Goal: Communication & Community: Answer question/provide support

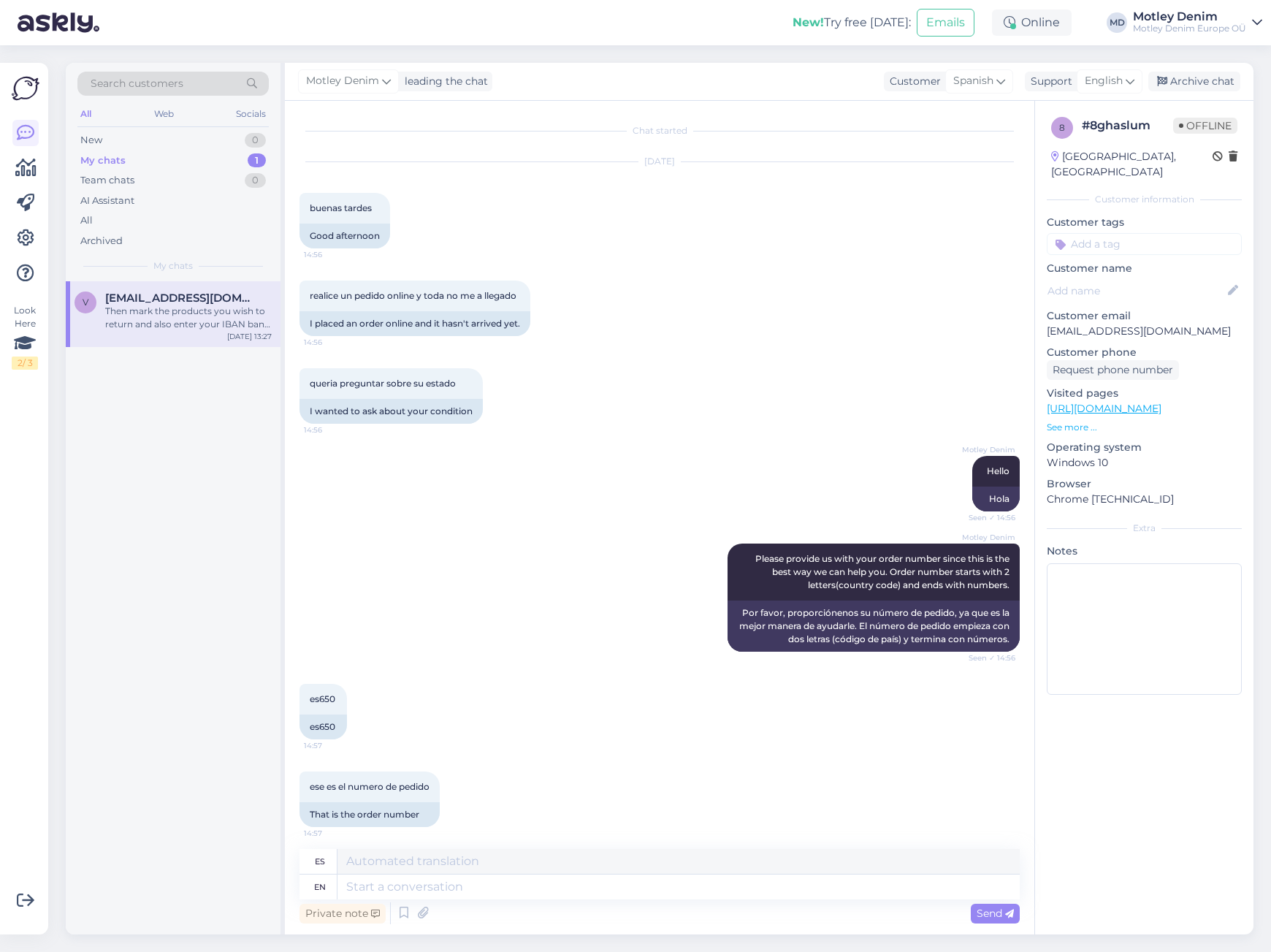
scroll to position [1381, 0]
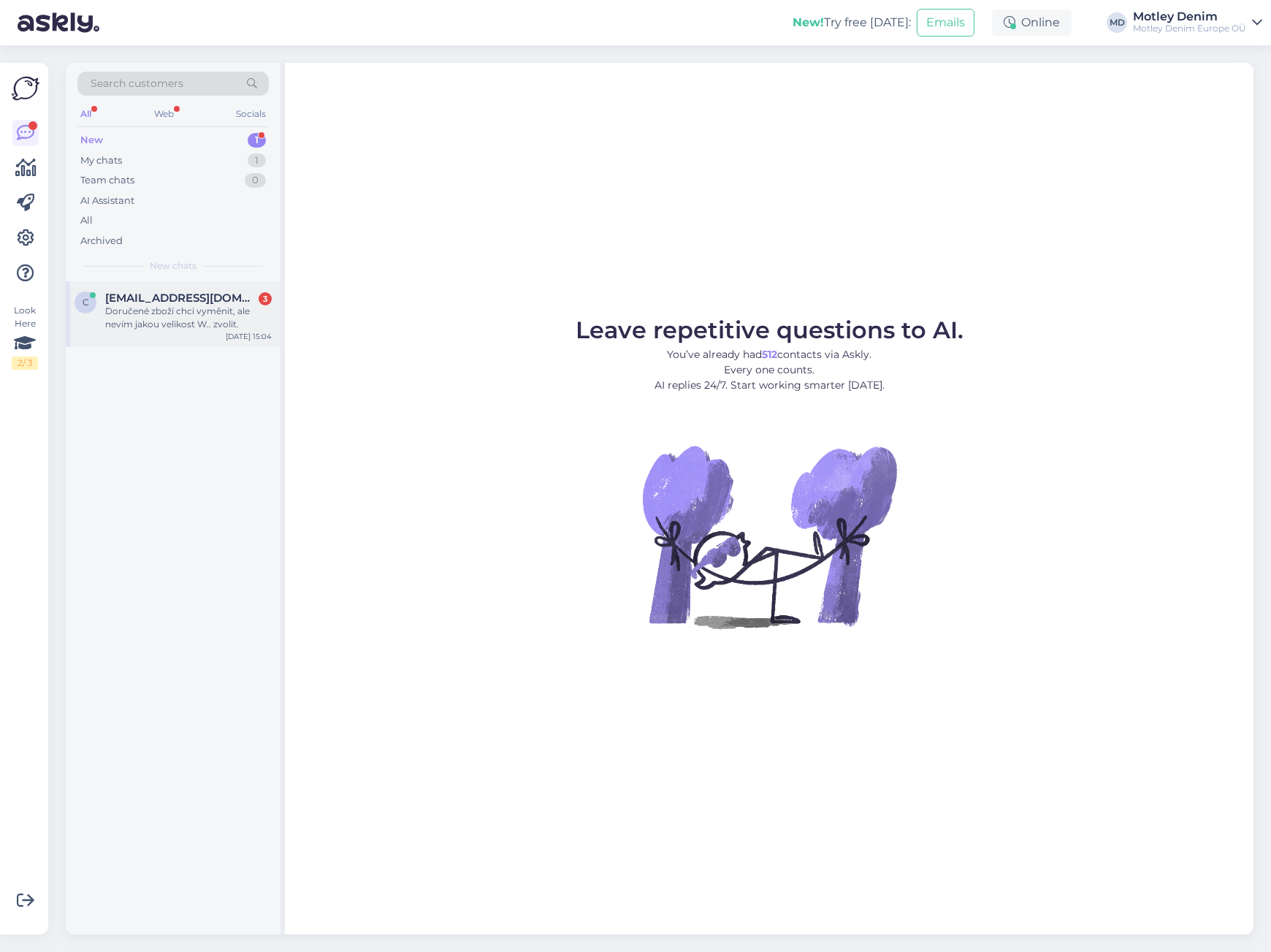
click at [203, 308] on div "Doručené zboží chci vyměnit, ale nevím jakou velikost W.. zvolit." at bounding box center [189, 318] width 167 height 26
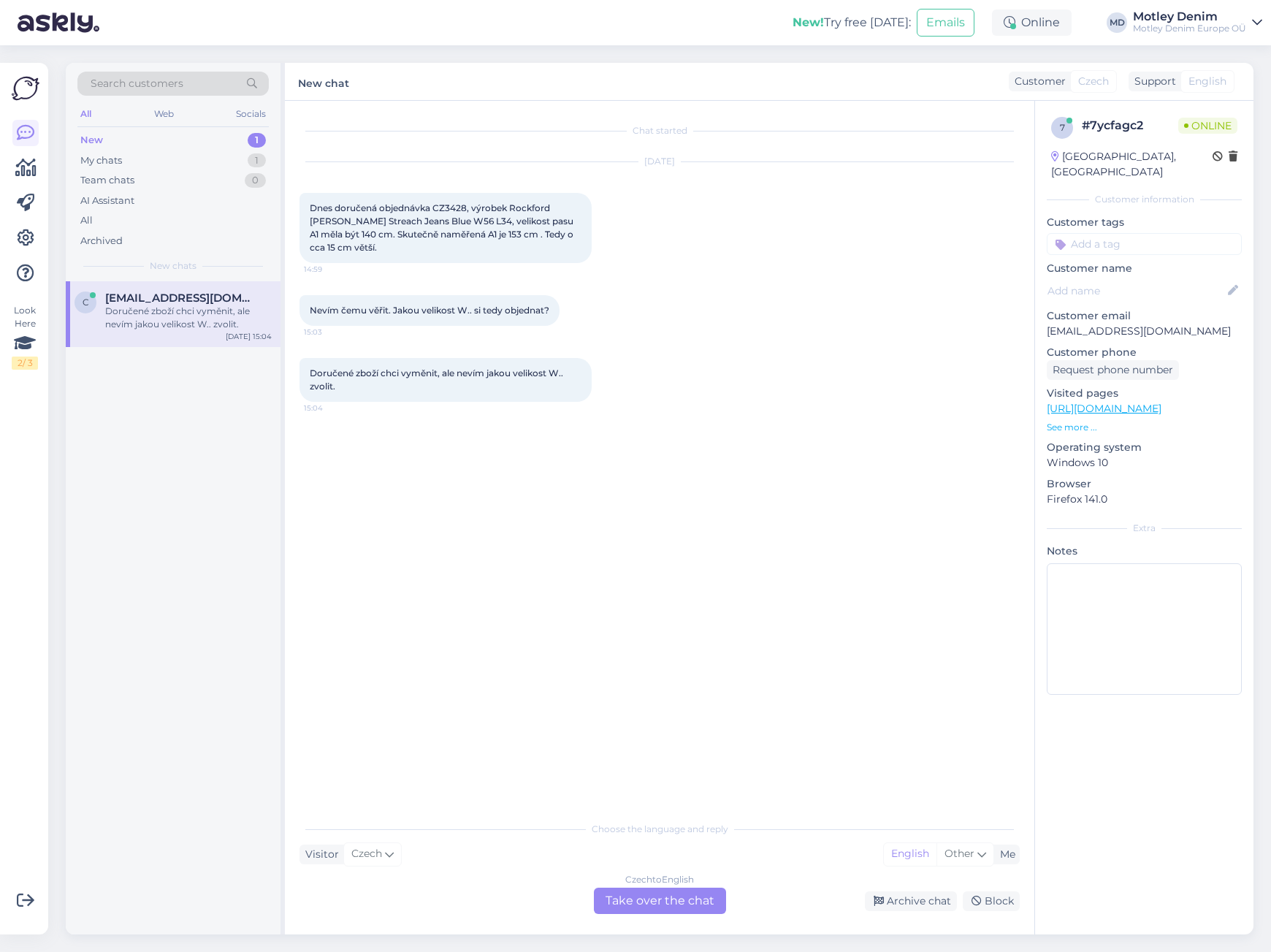
click at [663, 909] on div "Czech to English Take over the chat" at bounding box center [659, 901] width 132 height 26
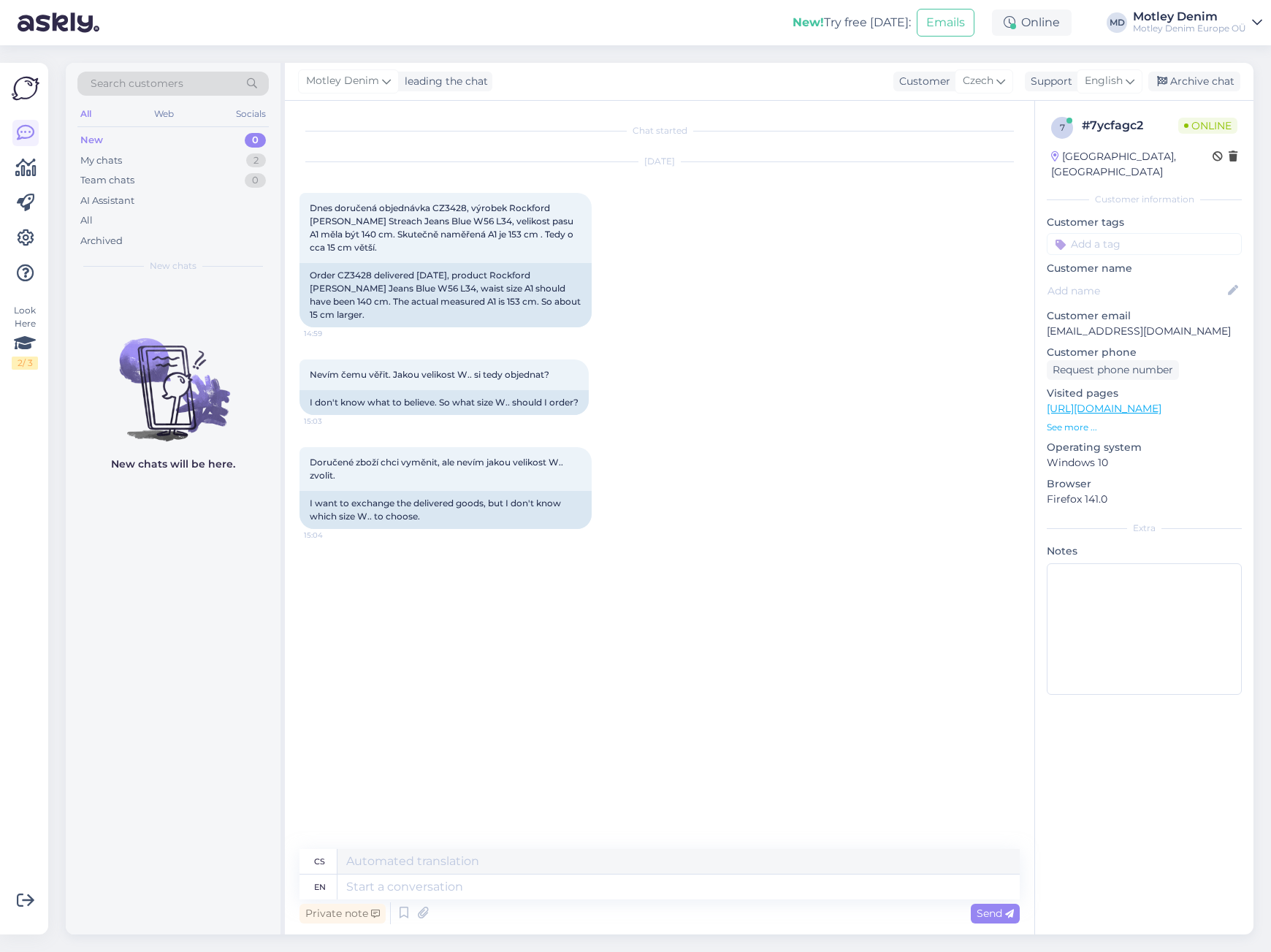
click at [452, 540] on div "Chat started [DATE] Dnes doručená objednávka CZ3428, výrobek Rockford [PERSON_N…" at bounding box center [667, 476] width 734 height 720
click at [595, 450] on div at bounding box center [599, 488] width 13 height 82
click at [620, 435] on div "Doručené zboží chci vyměnit, ale nevím jakou velikost W.. zvolit. 15:04 I want …" at bounding box center [659, 488] width 720 height 114
click at [667, 302] on div "[DATE] Dnes doručená objednávka CZ3428, výrobek Rockford [PERSON_NAME] Streach …" at bounding box center [659, 245] width 720 height 198
click at [602, 899] on div "Private note Send" at bounding box center [659, 913] width 720 height 28
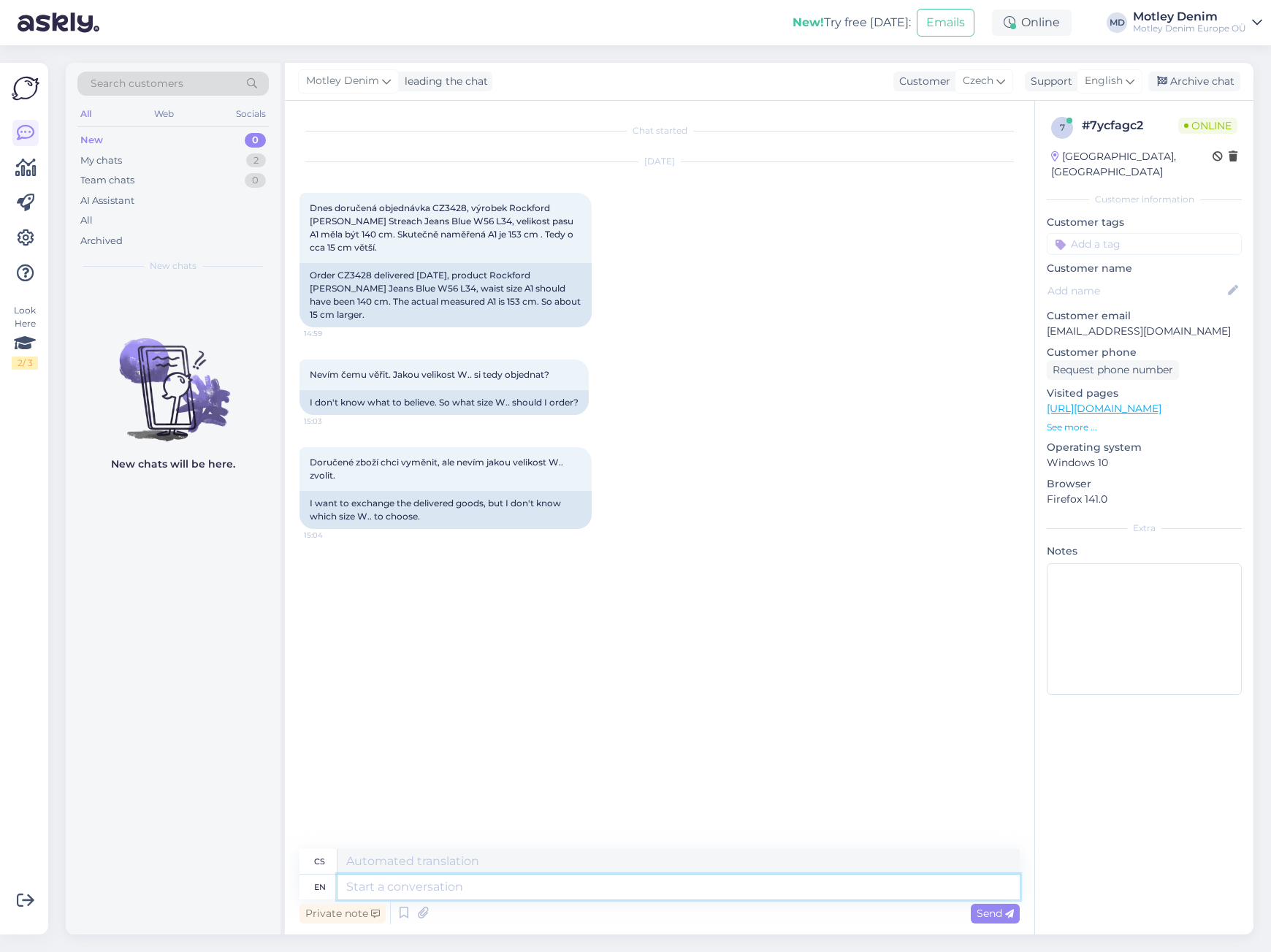
click at [612, 892] on textarea at bounding box center [679, 887] width 682 height 25
type textarea "Hello"
type textarea "Ahoj"
type textarea "We a"
type textarea "My"
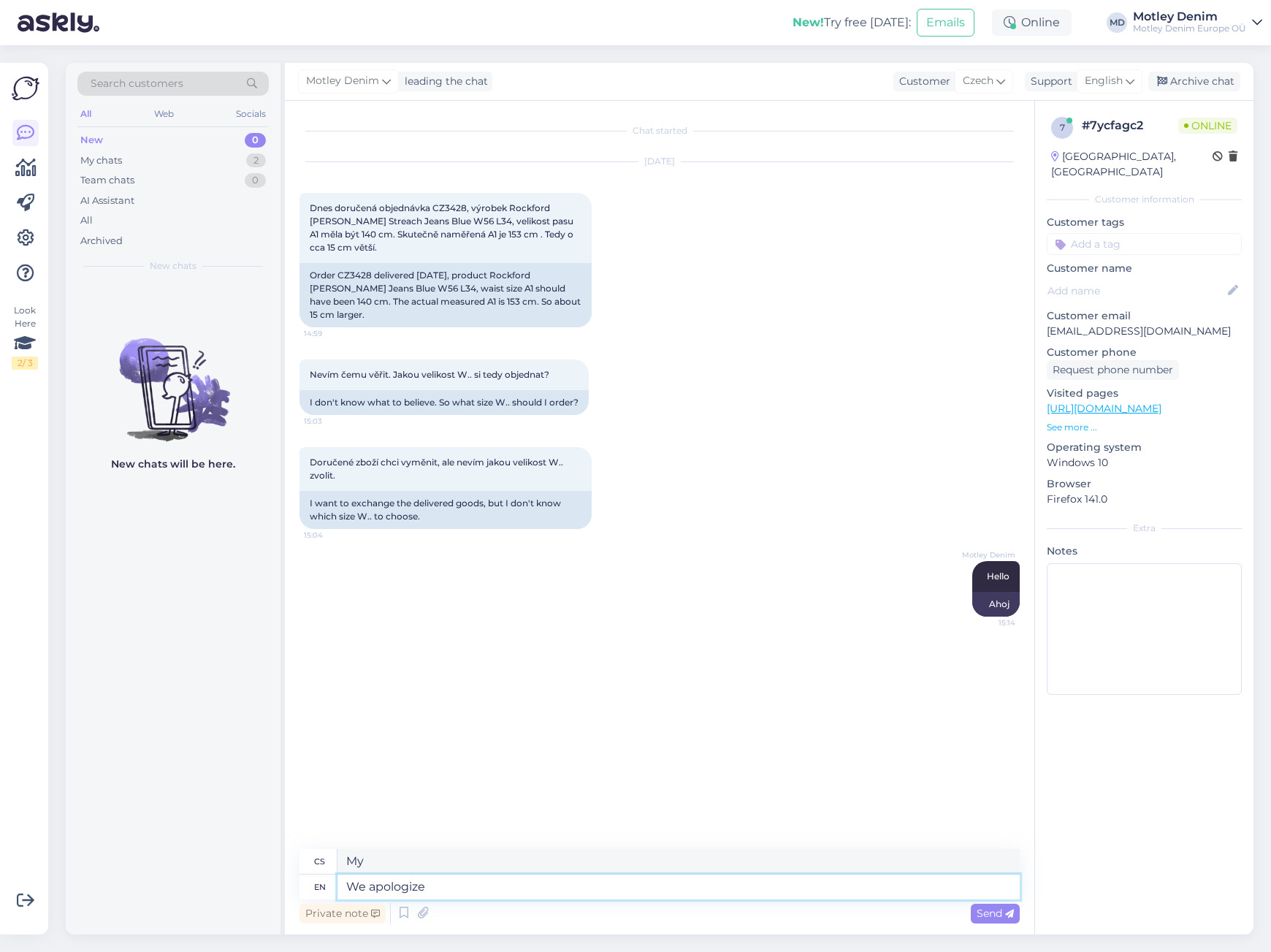
type textarea "We apologize f"
type textarea "Omlouváme se"
type textarea "We apologize for t"
type textarea "Omlouváme se za"
type textarea "We apologize for this"
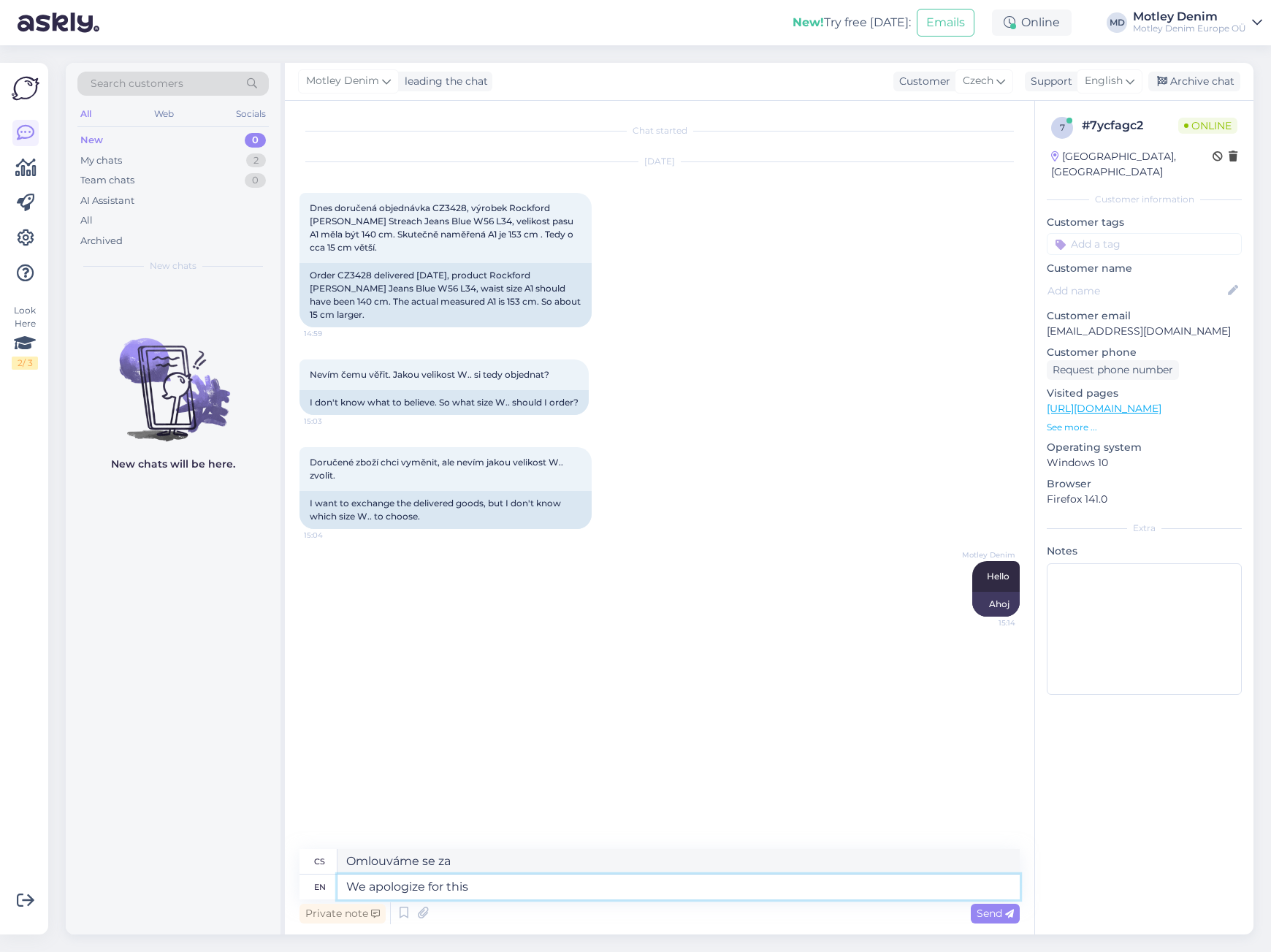
type textarea "Omlouváme se za to"
type textarea "We apologize for this."
type textarea "Omlouváme se za to."
type textarea "We apologize for this. It is"
type textarea "Omlouváme se za to. Je to"
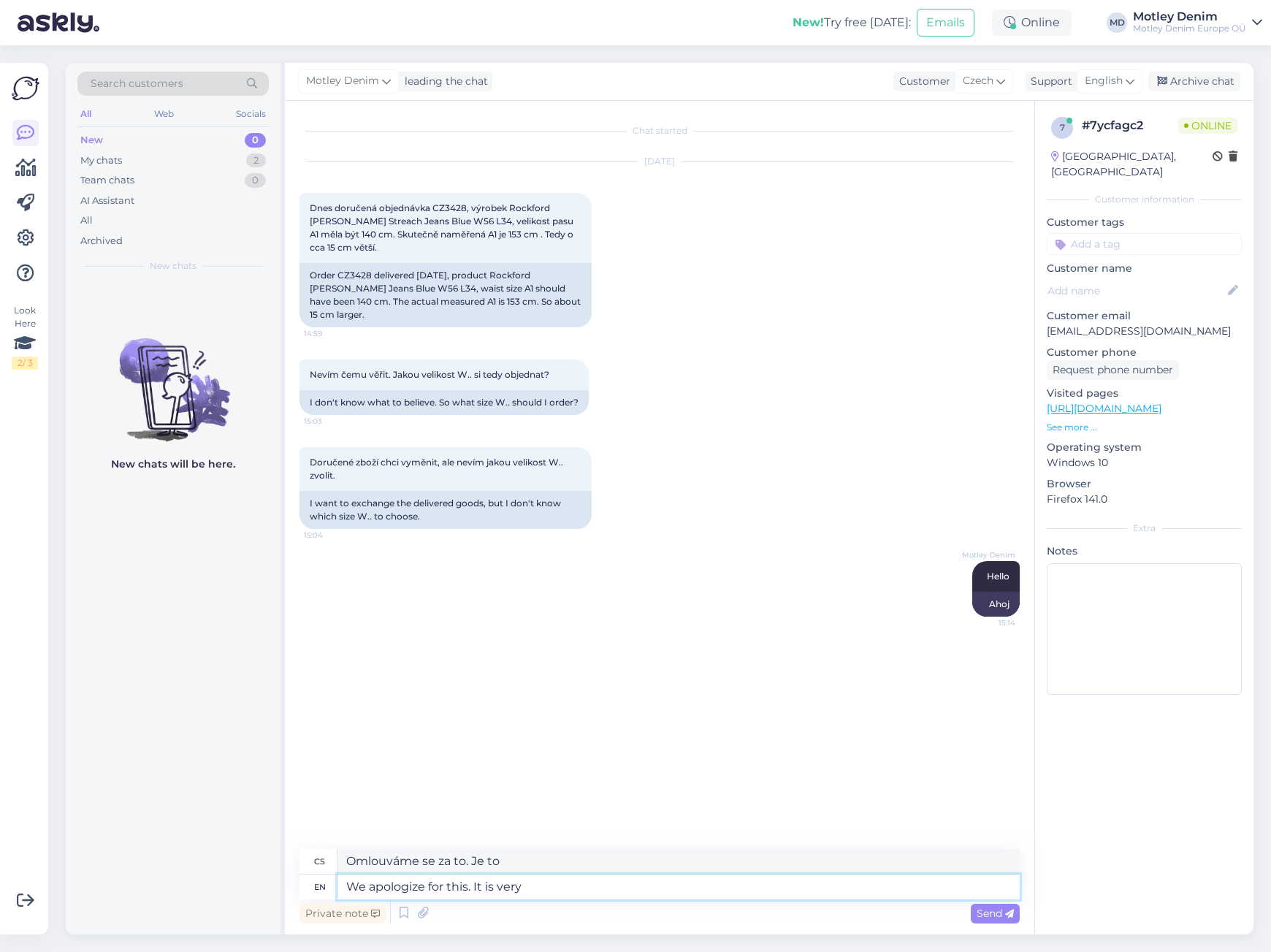
type textarea "We apologize for this. It is very"
type textarea "Omlouváme se za to. Je to velmi"
type textarea "We apologize for this. It is very likely t"
type textarea "Omlouváme se za to. Je velmi pravděpodobné, že"
type textarea "We apologize for this. It is very likely that the factory"
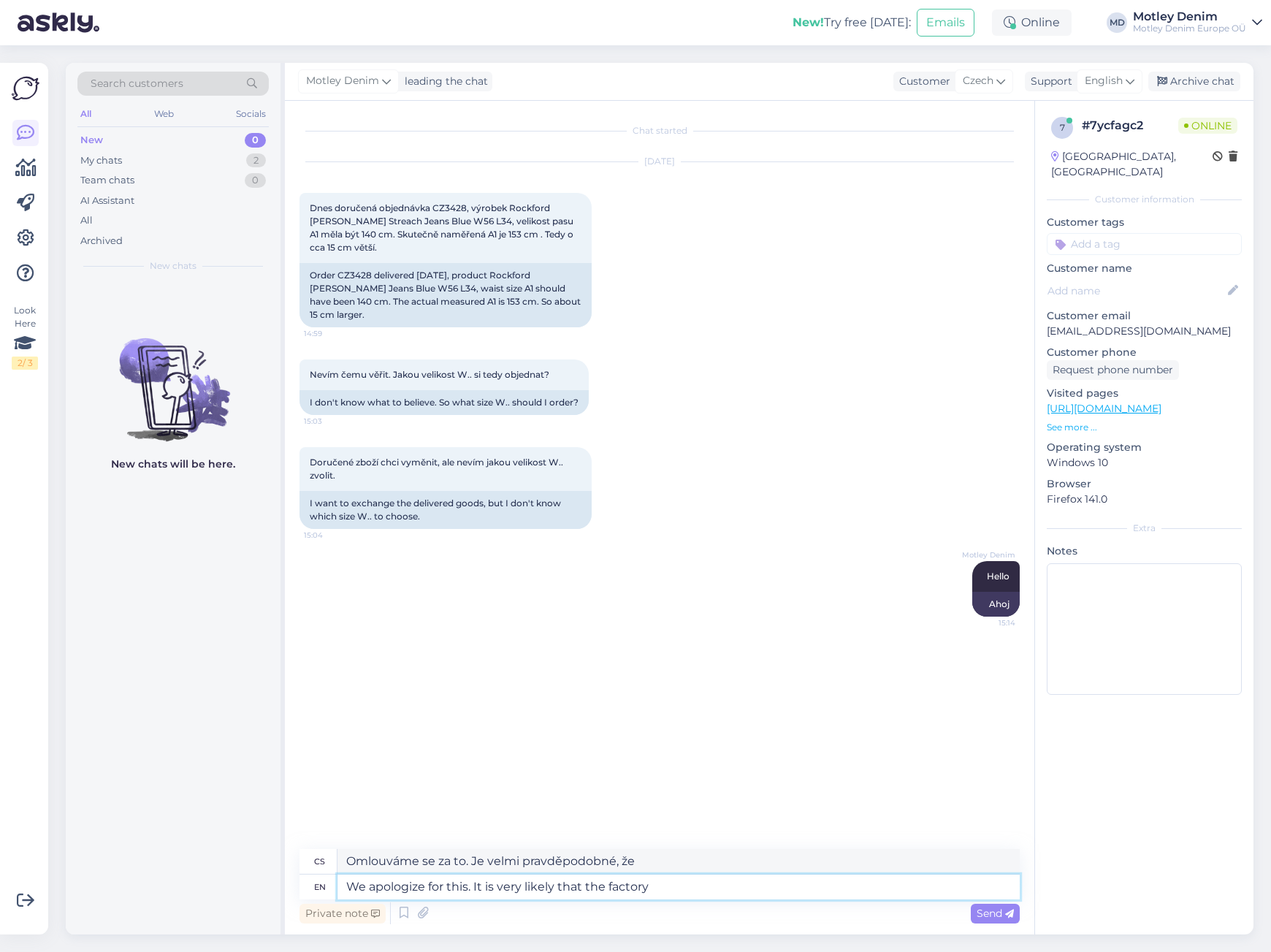
type textarea "Omlouváme se za to. Je velmi pravděpodobné, že továrna"
type textarea "One"
type textarea "Jeden"
type textarea "One moment."
type textarea "Chvíli"
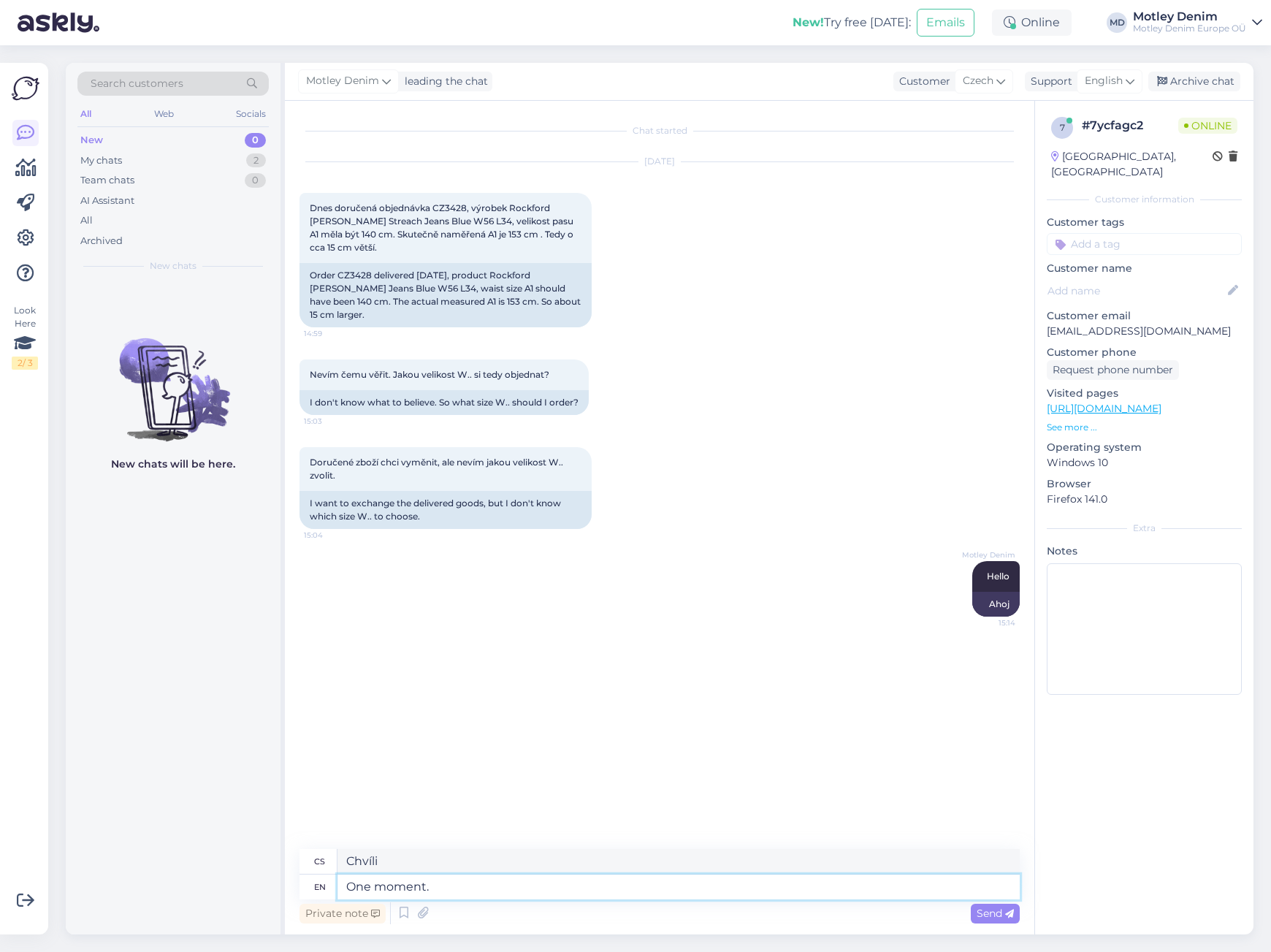
type textarea "One moment."
type textarea "Ještě okamžik."
type textarea "One moment. I wi"
type textarea "Okamžik. [PERSON_NAME]"
type textarea "One moment. I will c"
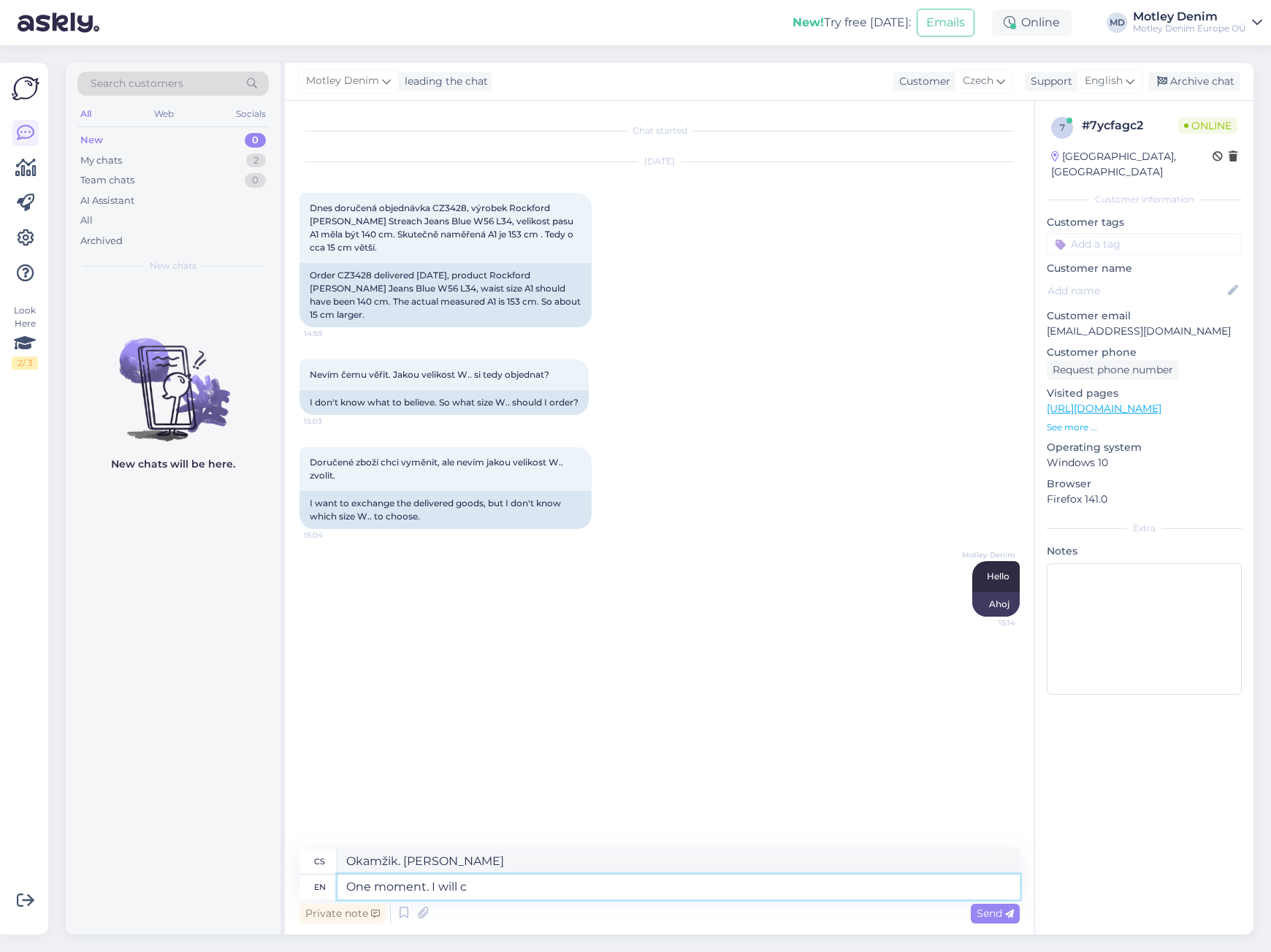
type textarea "Okamžik. Udělám to."
type textarea "One moment. I will check."
type textarea "Moment. Zkontroluji to."
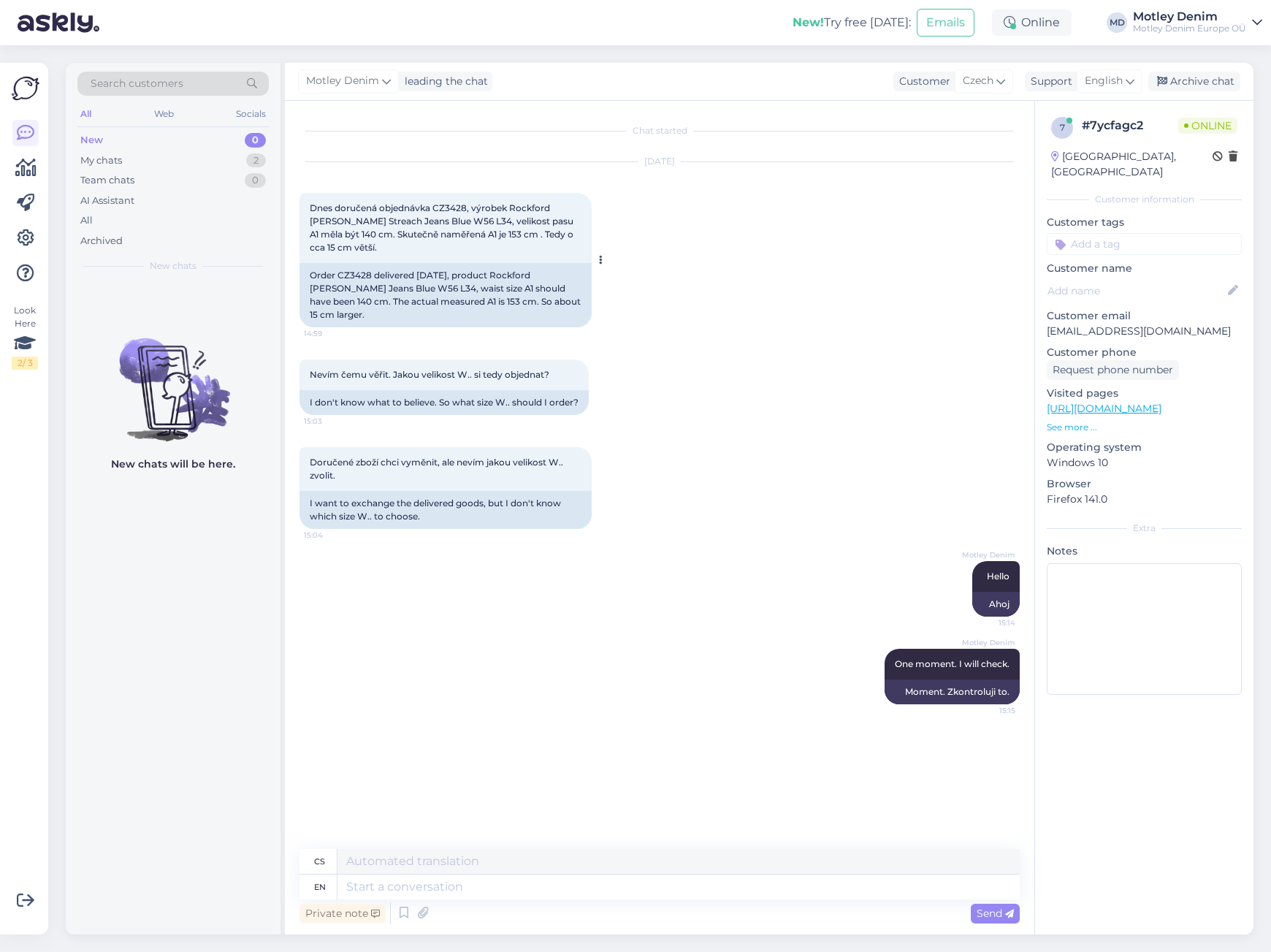
click at [449, 207] on span "Dnes doručená objednávka CZ3428, výrobek Rockford [PERSON_NAME] Streach Jeans B…" at bounding box center [442, 228] width 266 height 50
copy span "CZ3428"
click at [633, 270] on div "[DATE] Dnes doručená objednávka CZ3428, výrobek Rockford [PERSON_NAME] Streach …" at bounding box center [659, 245] width 720 height 198
click at [619, 431] on div "Doručené zboží chci vyměnit, ale nevím jakou velikost W.. zvolit. 15:04 I want …" at bounding box center [659, 488] width 720 height 114
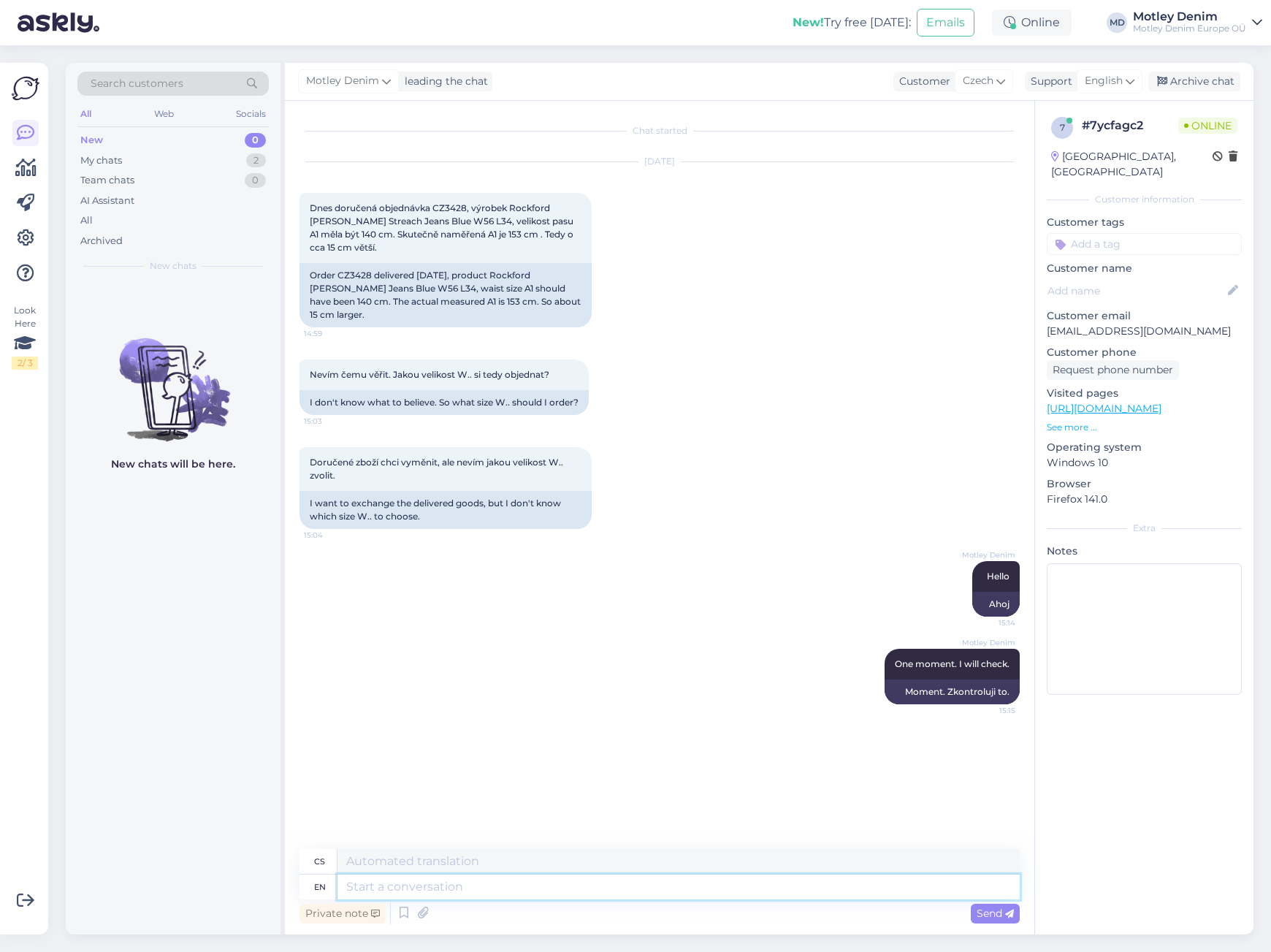
click at [706, 897] on textarea at bounding box center [679, 887] width 682 height 25
type textarea "Wo"
type textarea "Z"
type textarea "Would"
type textarea "Bylo by"
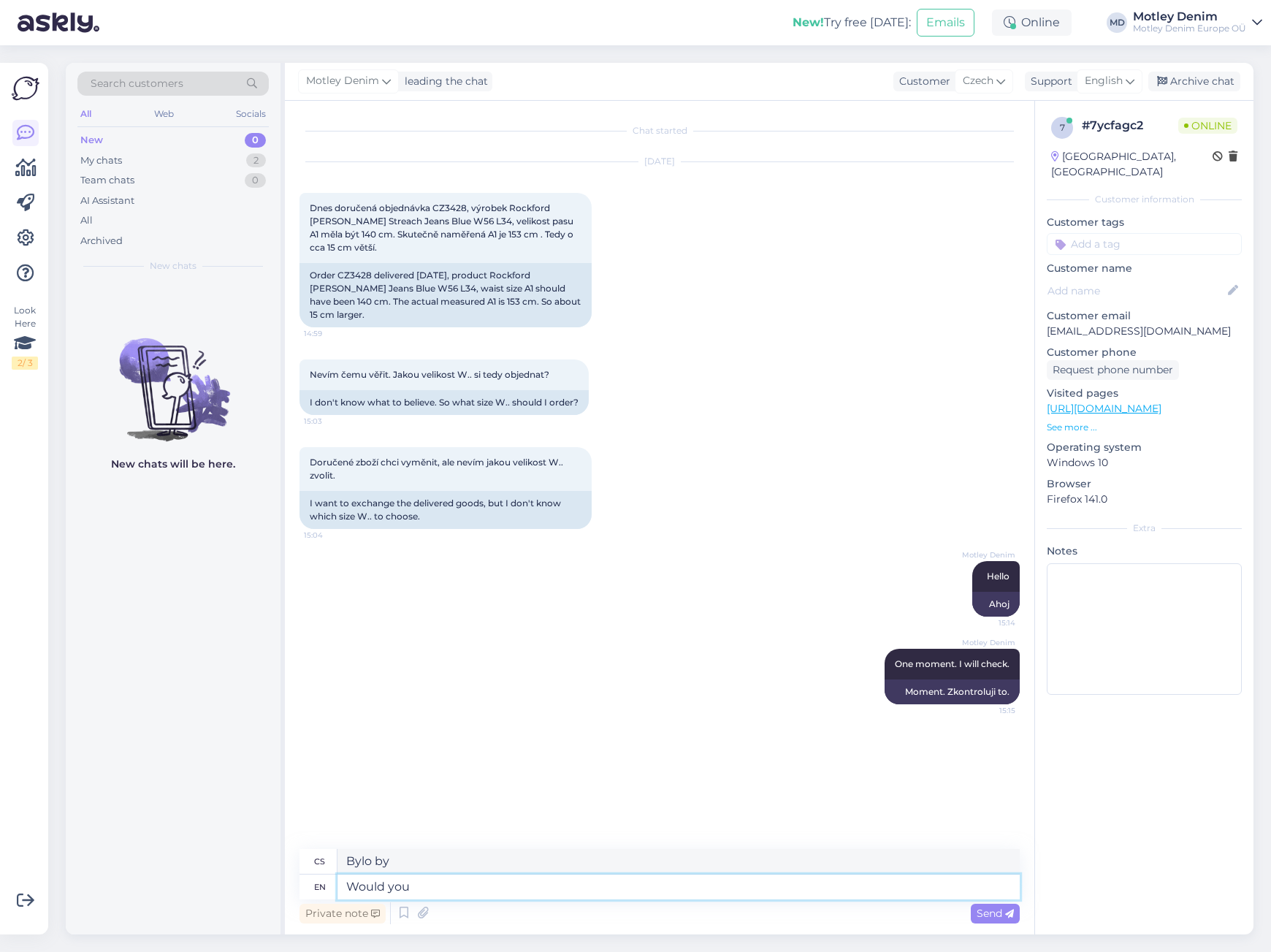
type textarea "Would you l"
type textarea "Chtěl/a bys"
type textarea "Would you like it"
type textarea "Chtěl/a bys to?"
type textarea "Would you like it if"
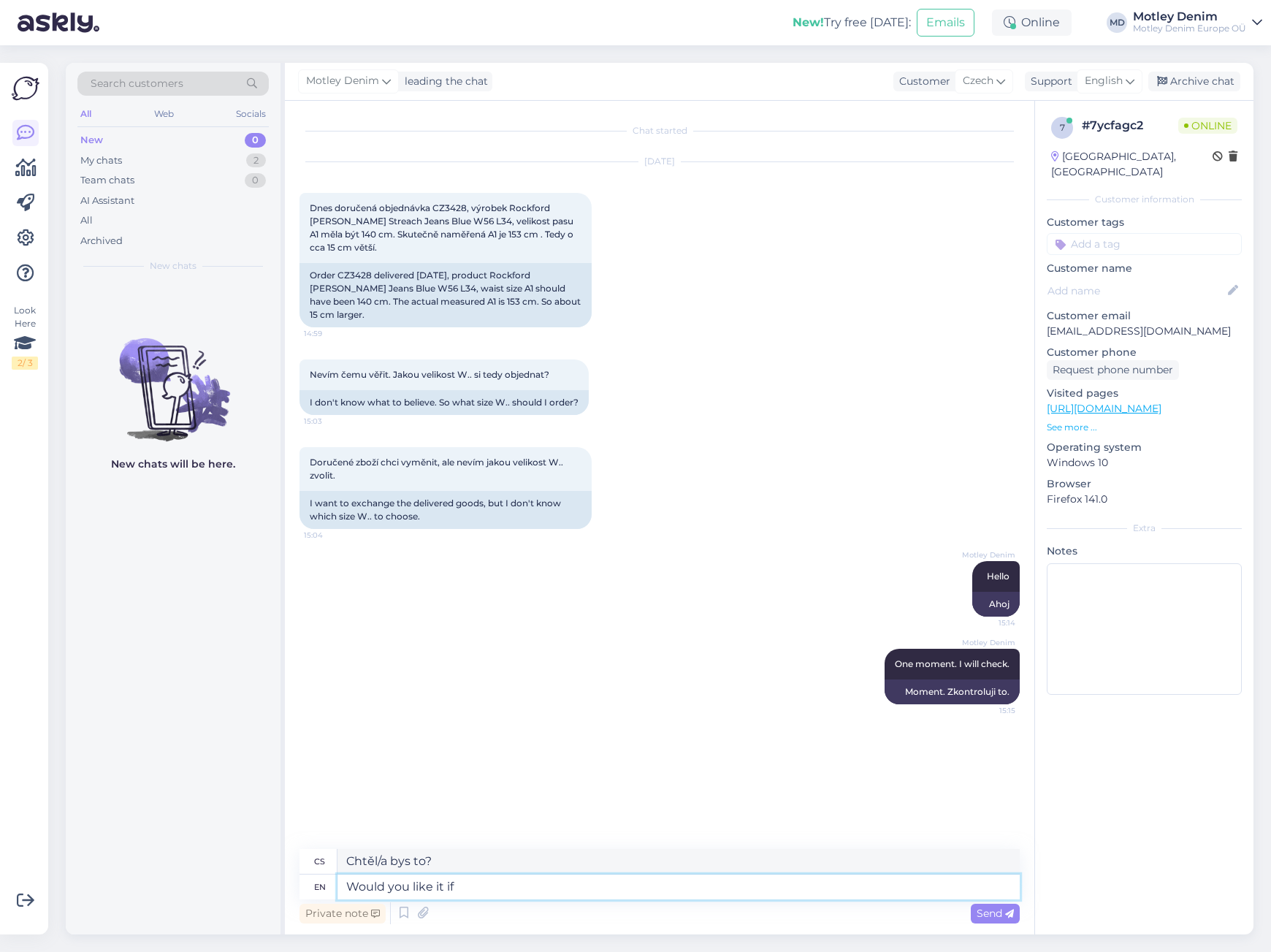
type textarea "Chtělo by se ti to, kdyby"
type textarea "Would you like it if we w"
type textarea "Chtěli byste, abychom"
type textarea "Would you like it if we would m"
type textarea "Chtěli byste, kdybychom?"
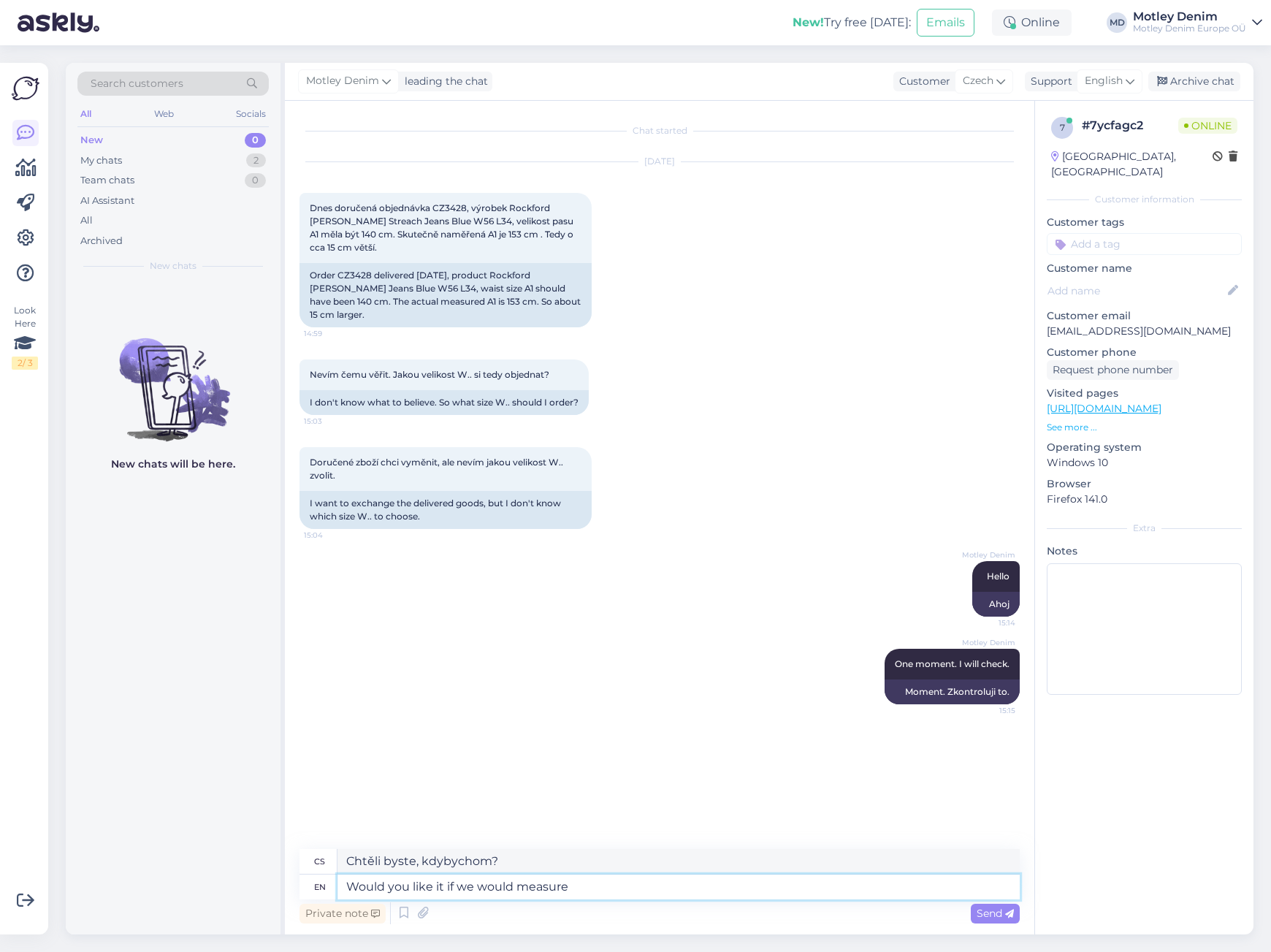
type textarea "Would you like it if we would measure"
type textarea "Chtěli byste, abychom změřili?"
type textarea "Would you like it if we would measure a n"
type textarea "Chtěli byste, abychom změřili"
type textarea "Would you like it if we would measure a new"
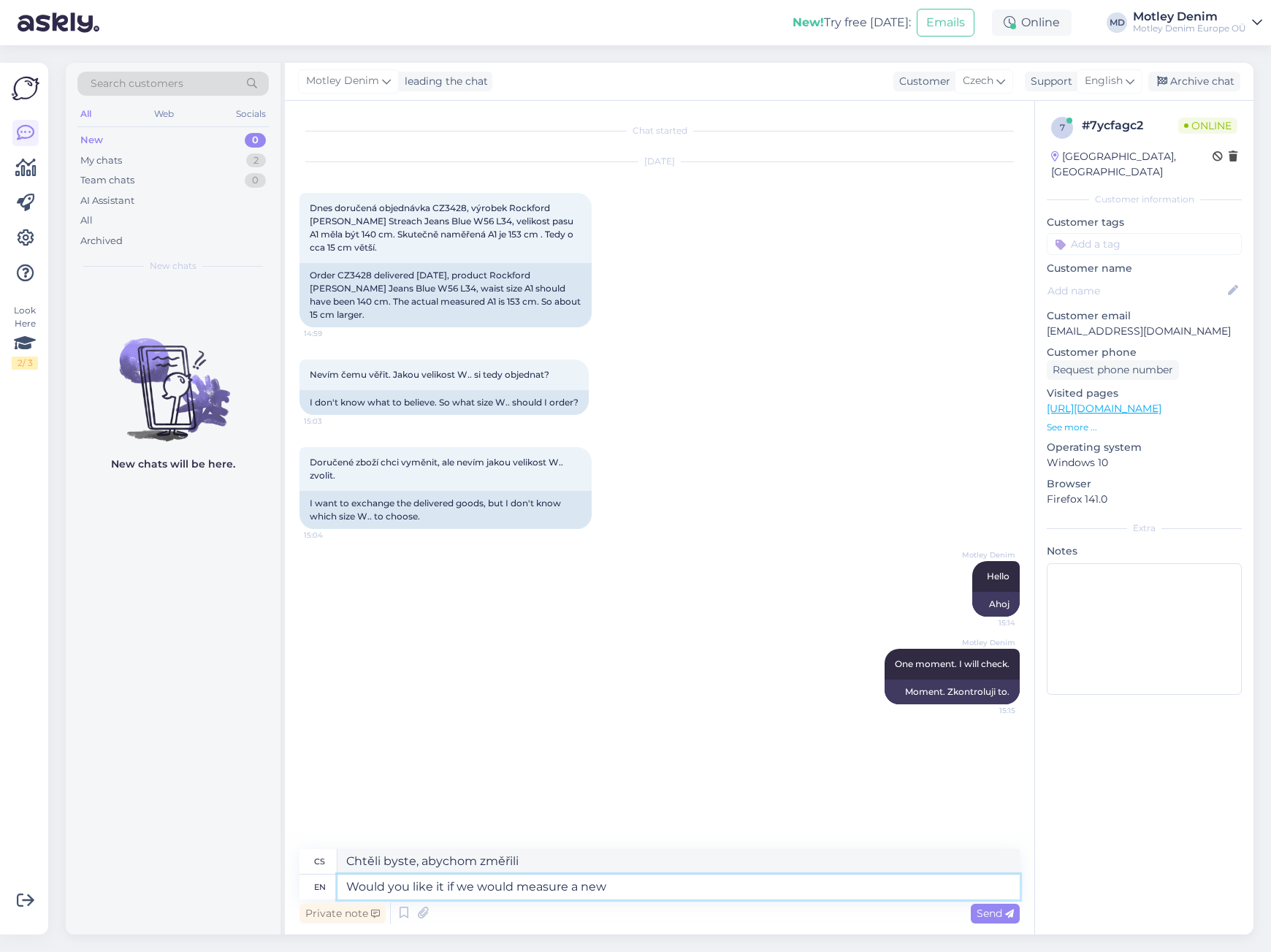
type textarea "Chtěli byste, abychom změřili nový"
type textarea "Would you like it if we would measure a new pair"
type textarea "Chtěli byste, abychom změřili nový pár?"
type textarea "Would you like it if we would send"
type textarea "Chtěli byste, abychom vám to poslali?"
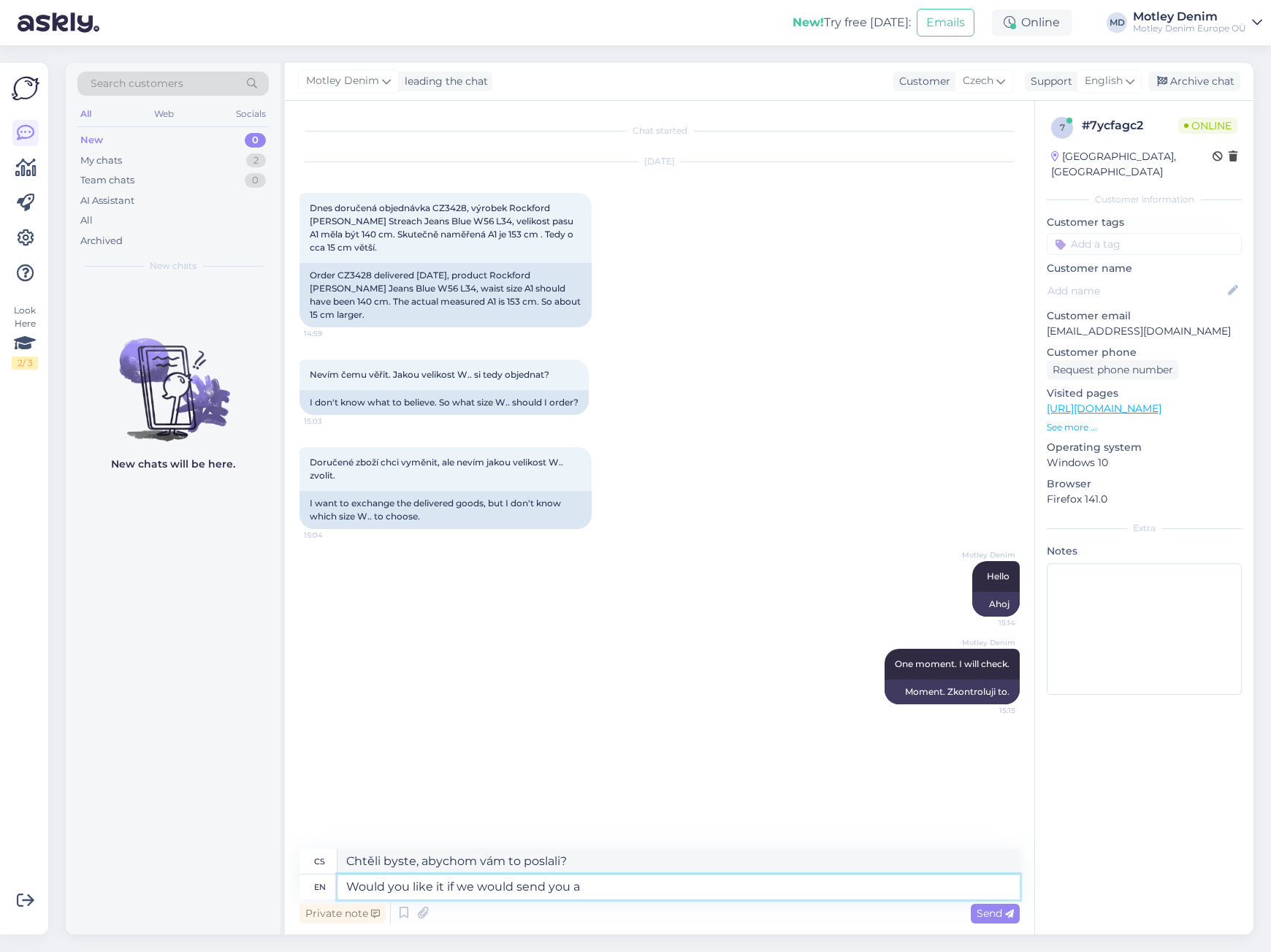
type textarea "Would you like it if we would send you a n"
type textarea "Chtěli byste, abychom vám poslali"
type textarea "Would you like it if we would send you a new"
type textarea "Chtěli byste, abychom vám poslali nový"
type textarea "Would you like it if we would send you a new pair"
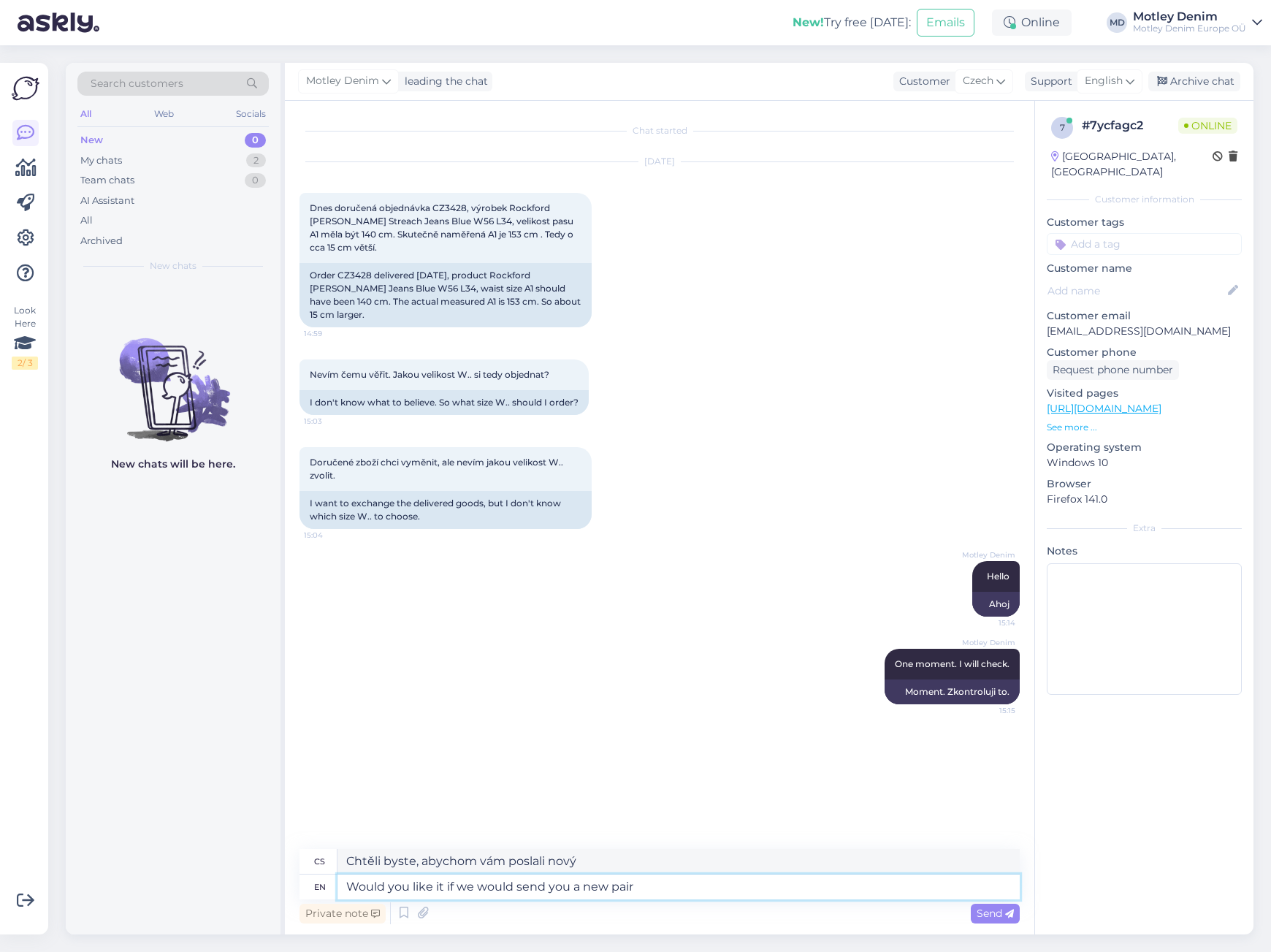
type textarea "Chtěli byste, abychom vám poslali nový pár?"
type textarea "Would you like it if we would send you a new pair that we"
type textarea "[DEMOGRAPHIC_DATA] byste, abychom vám poslali nový pár, který"
type textarea "Would you like it if we would send you a new pair that we wo"
type textarea "[DEMOGRAPHIC_DATA] byste, abychom vám poslali nový pár, který bychom"
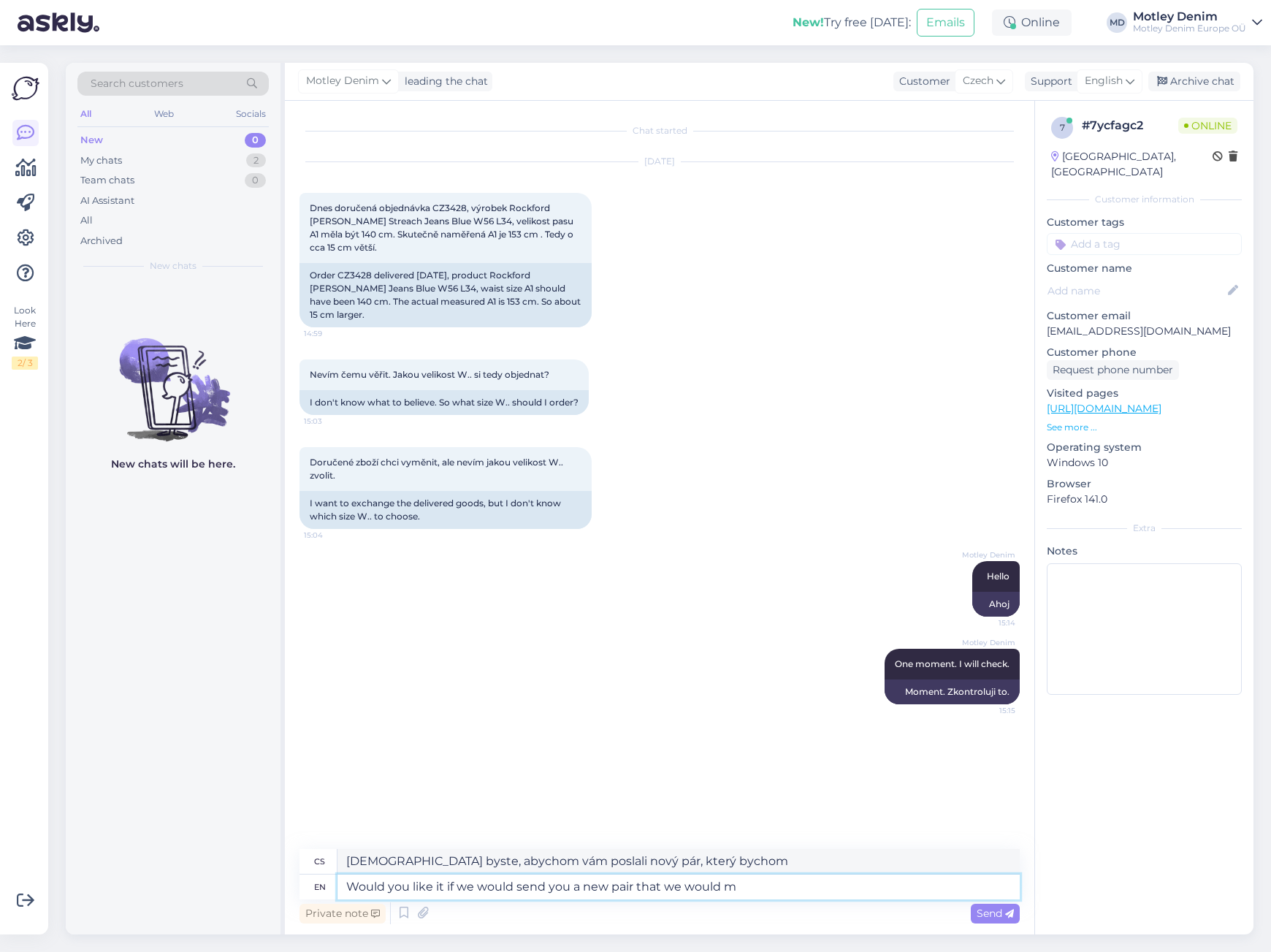
type textarea "Would you like it if we would send you a new pair that we would me"
type textarea "Chtěli byste, abychom vám poslali nový pár, který bychom..."
type textarea "Would you like it if we would send you a new pair that we would measure be"
type textarea "[DEMOGRAPHIC_DATA] byste, abychom vám poslali nový pár, který bychom změřili?"
type textarea "Would you like it if we would send you a new pair that we would measure before a"
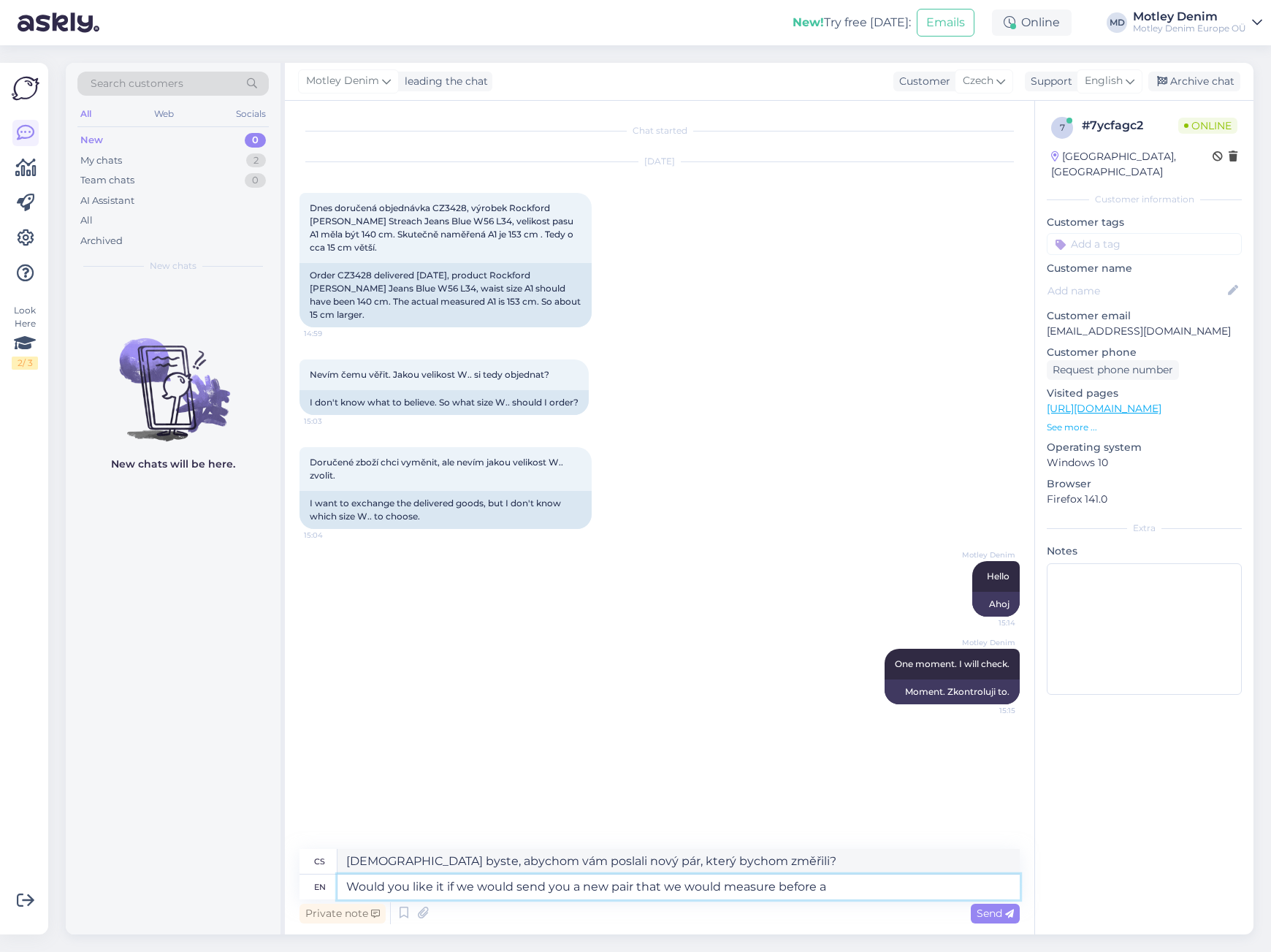
type textarea "[DEMOGRAPHIC_DATA] byste, abychom vám poslali nový pár, který bychom předem změ…"
type textarea "Would you like it if we would send you a new pair that we would measure before …"
type textarea "Chtěli byste, abychom vám poslali nový pár, který bychom předem změřili a poté"
type textarea "Would you like it if we would send you a new pair that we would measure before …"
type textarea "Chtěli byste, abychom vám poslali nový pár, který bychom předem změřili a [PERS…"
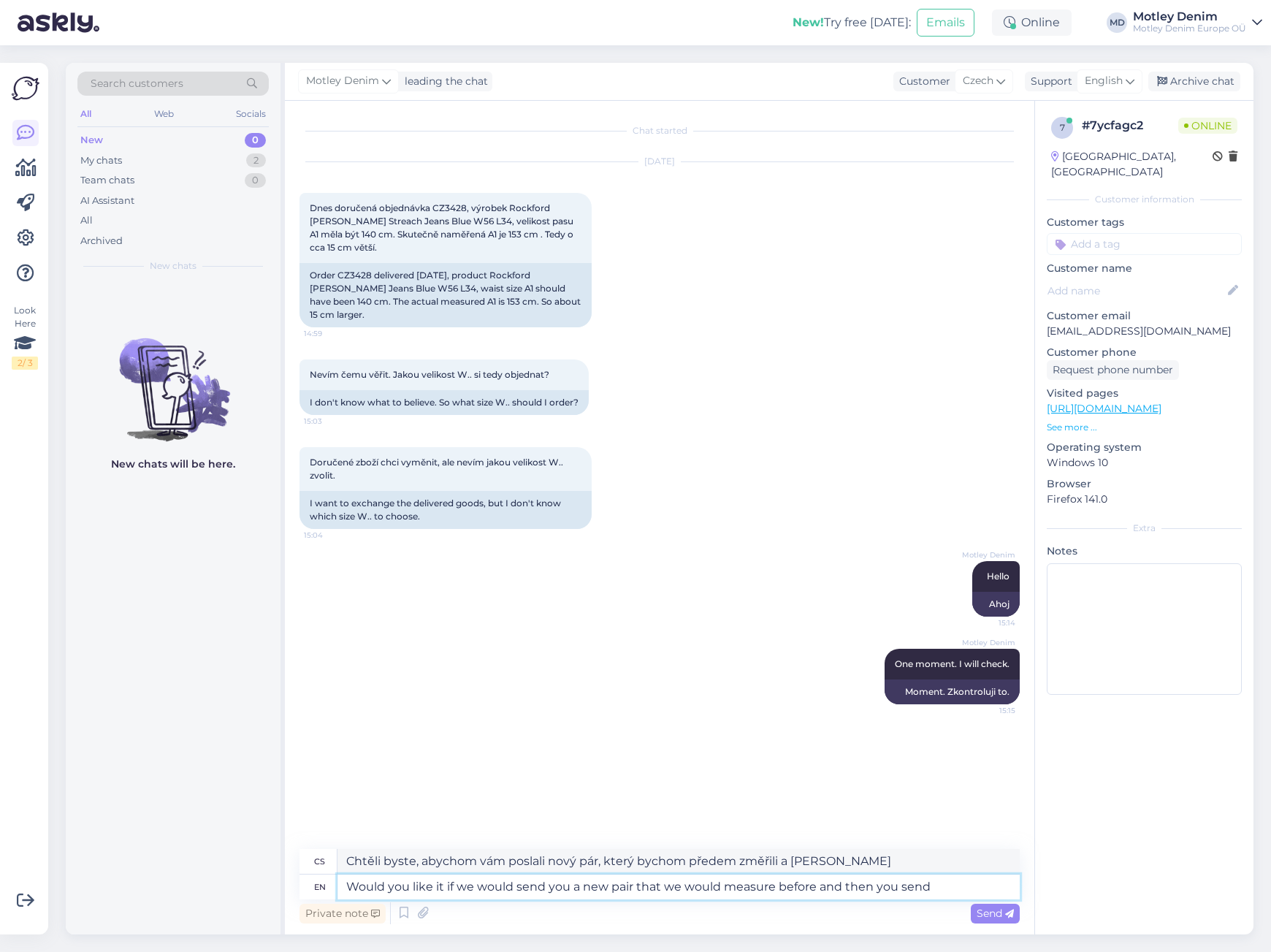
type textarea "Would you like it if we would send you a new pair that we would measure before …"
type textarea "Chtěli byste, abychom vám poslali nový pár, který bychom předem změřili a vy by…"
type textarea "Would you like it if we would send you a new pair that we would measure before …"
type textarea "Chtěli byste, abychom vám poslali nový pár, který bychom předem změřili a vy by…"
type textarea "I"
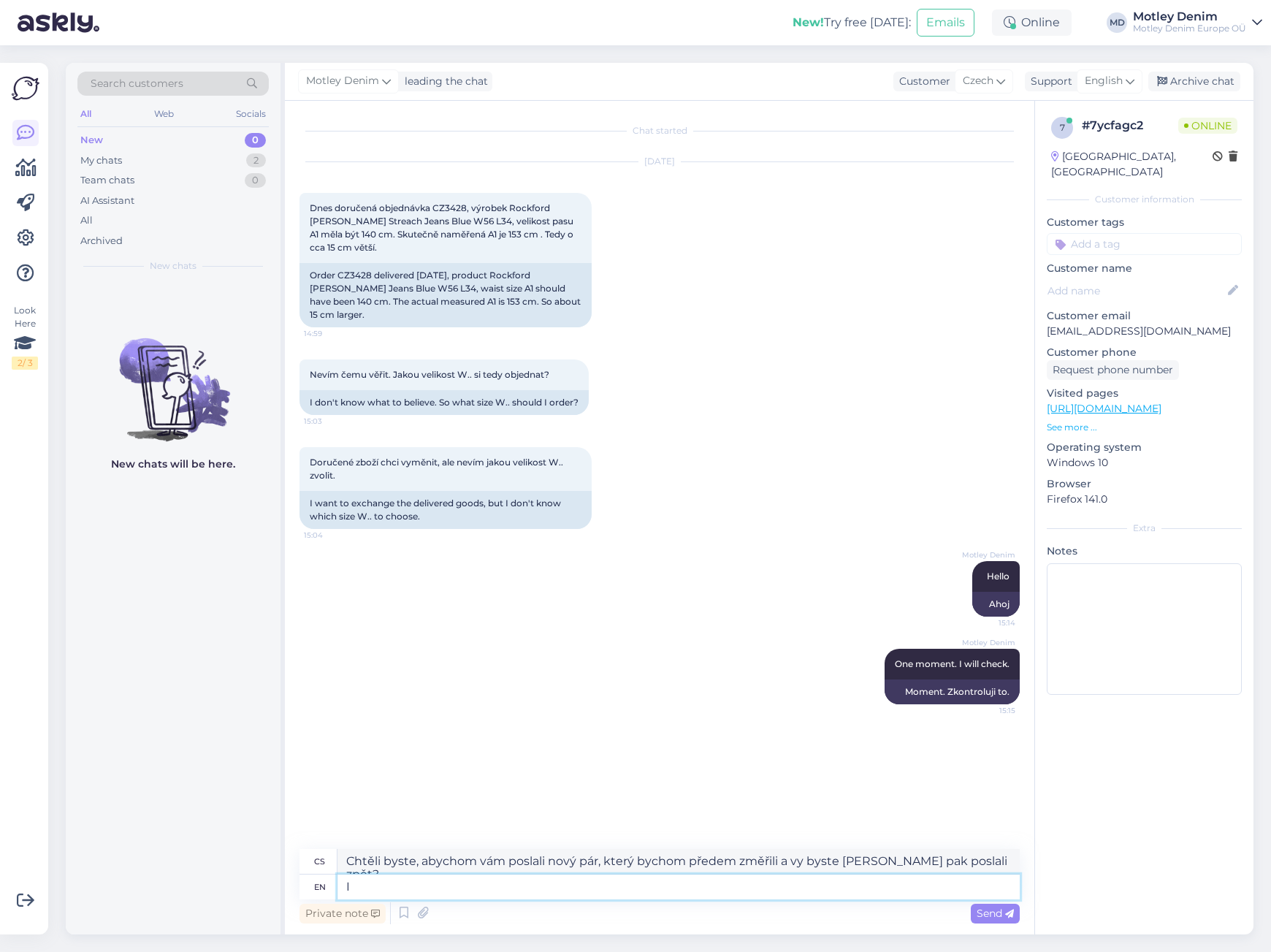
type textarea "[PERSON_NAME]"
type textarea "I will"
type textarea "Budu"
type textarea "I will check"
type textarea "Zkontroluji"
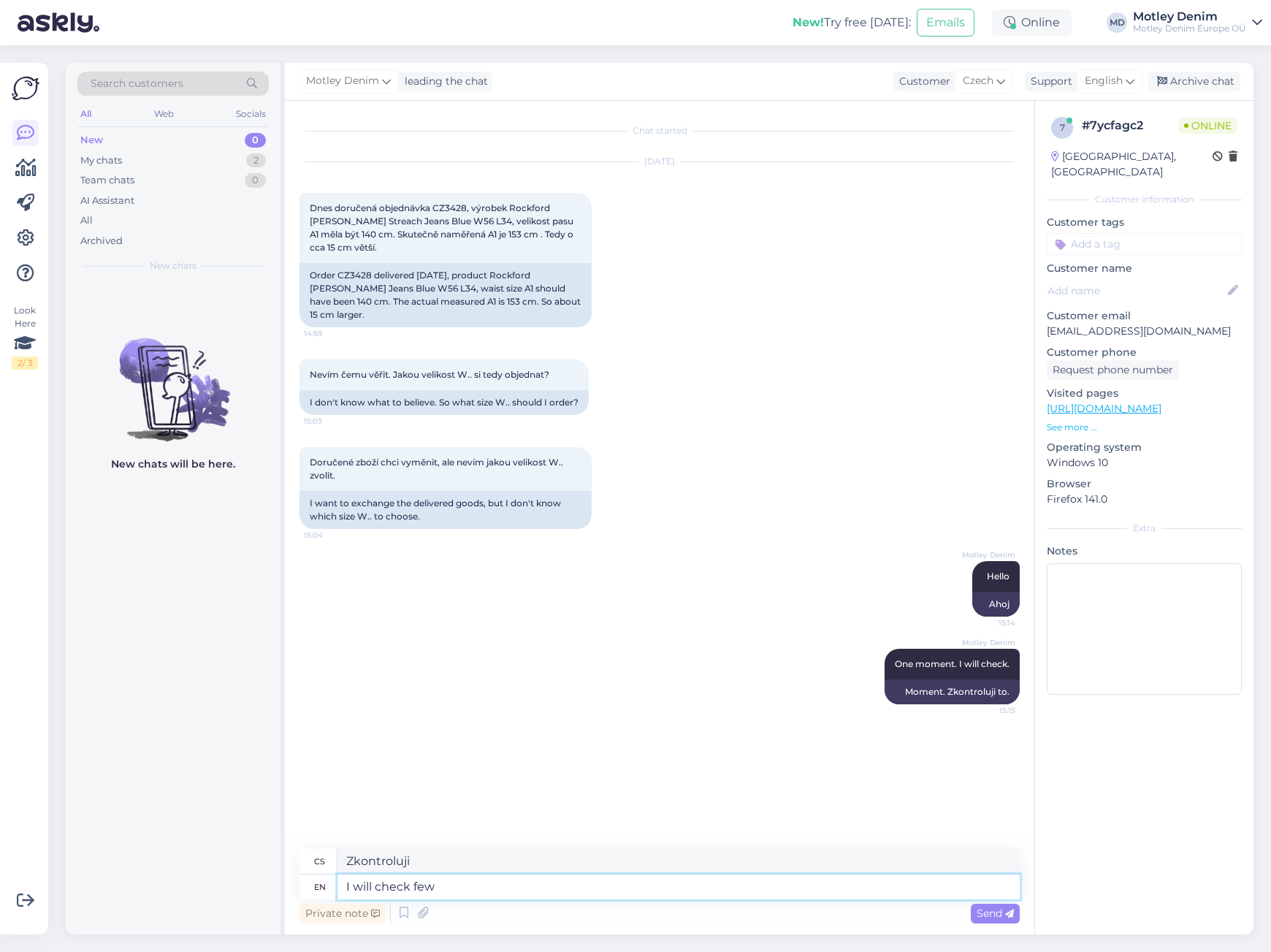
type textarea "I will check few"
type textarea "Zkontroluji několik"
type textarea "I will check few pairs"
type textarea "Zkontroluji pár párů"
type textarea "I will check few pairs and s"
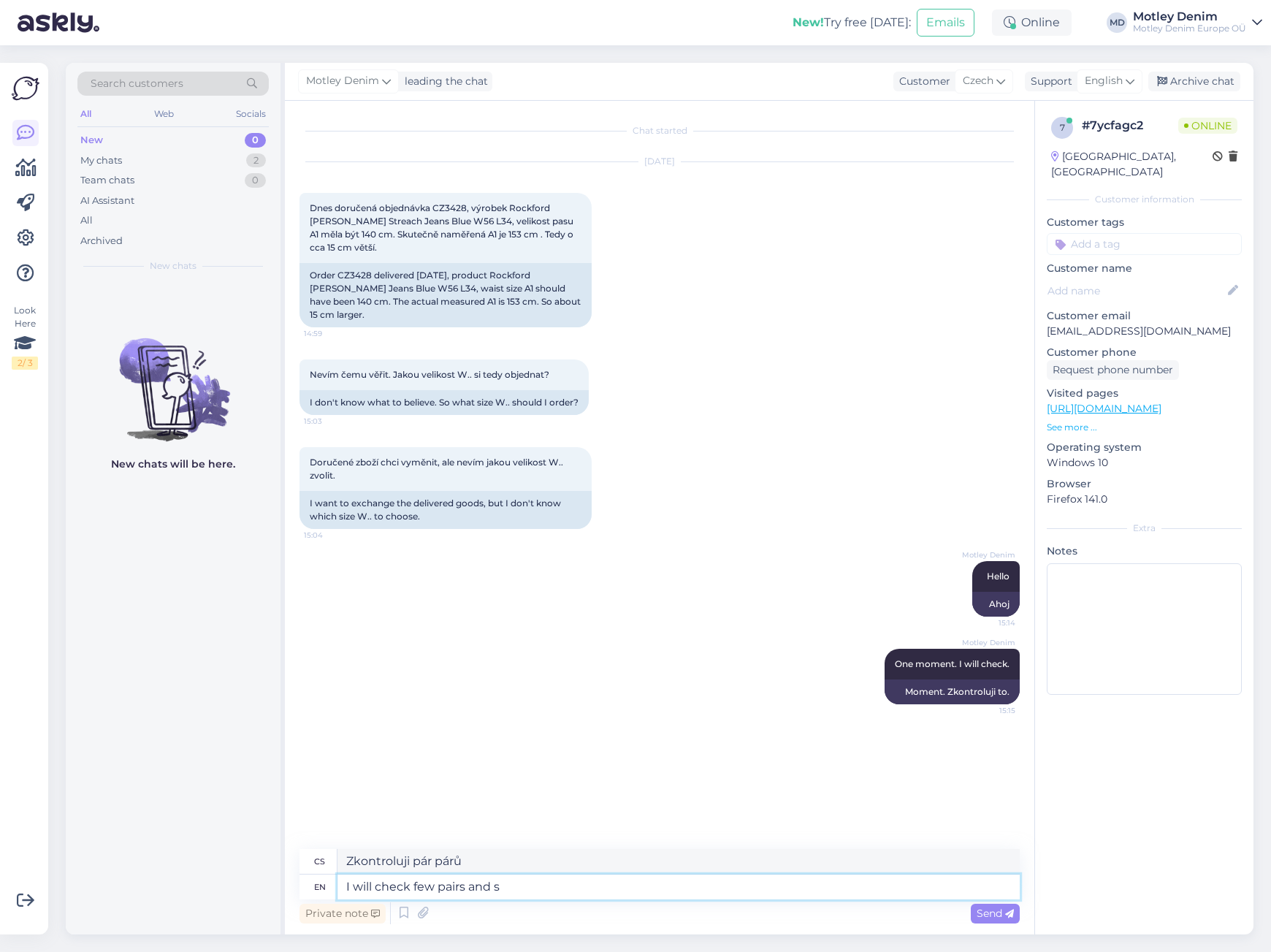
type textarea "Zkontroluji pár párů a"
type textarea "I will check few pairs and see"
type textarea "Zkontroluji pár párů a uvidím"
type textarea "I will check few pairs and see if"
type textarea "Zkontroluji pár párů a uvidím, jestli"
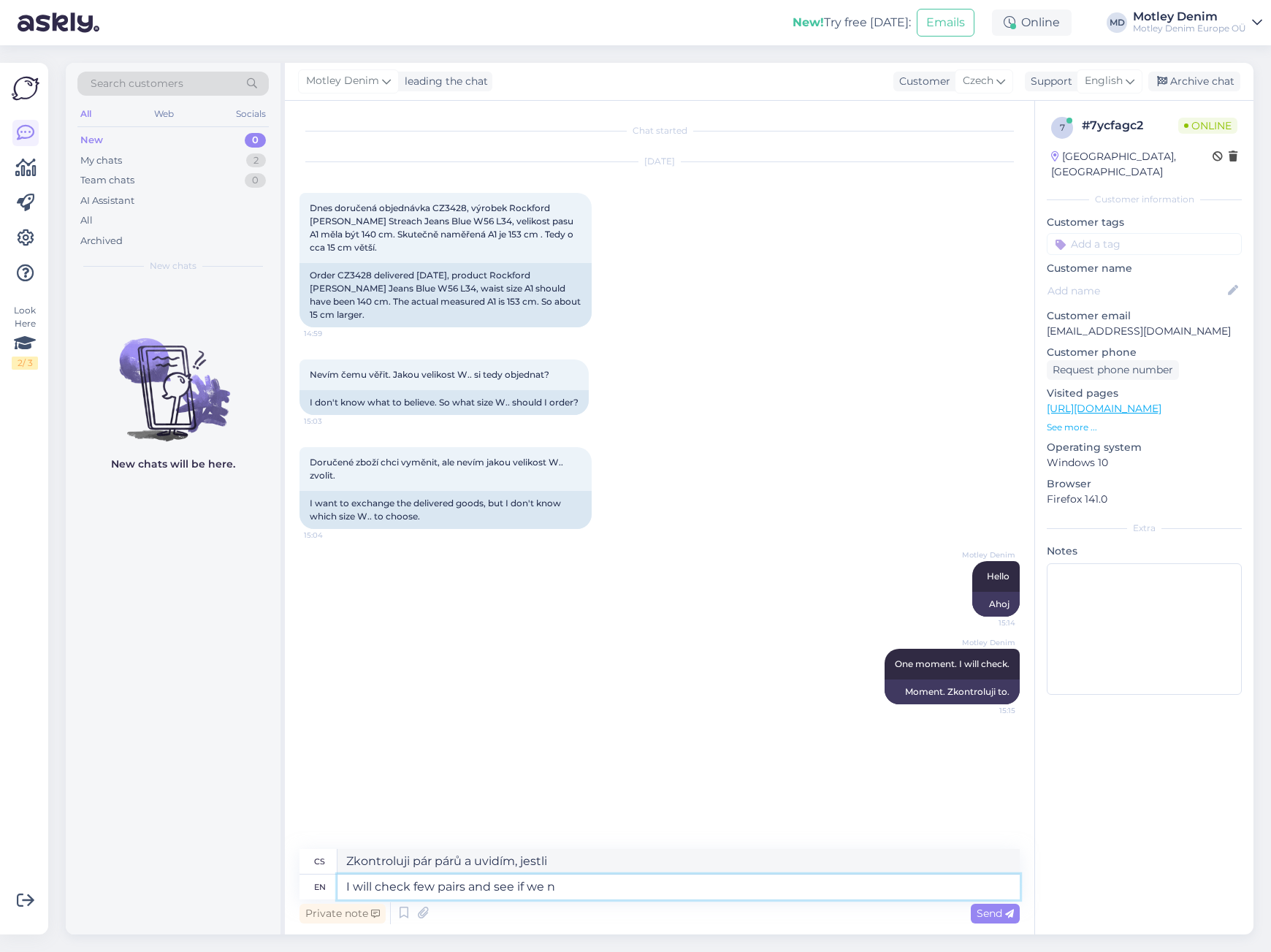
type textarea "I will check few pairs and see if we ne"
type textarea "Zkontroluji pár párů a uvidím, jestli to jde."
type textarea "I will check few pairs and see if we need to"
type textarea "Zkontroluji pár párů a uvidím, jestli je potřebujeme."
type textarea "I will check few pairs and see if we need to"
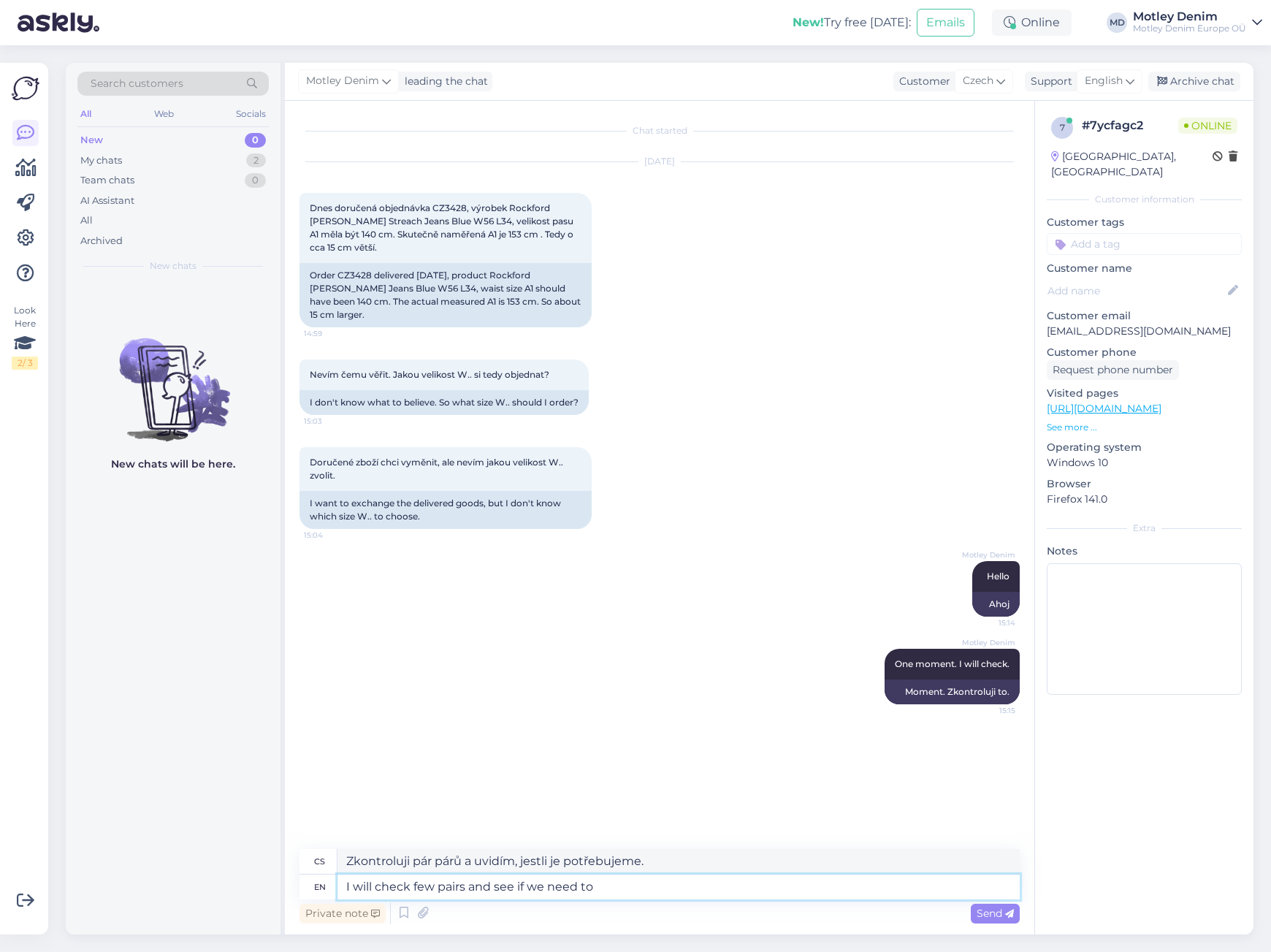
type textarea "Zkontroluji pár párů a uvidím, jestli [PERSON_NAME]."
type textarea "I will check few pairs and see if we need to update o"
type textarea "Zkontroluji pár párů a uvidím, jestli [PERSON_NAME] aktualizovat."
type textarea "I will check few pairs and see if we need to update our si"
type textarea "Zkontroluji pár párů a uvidím, jestli [PERSON_NAME] aktualizovat naše"
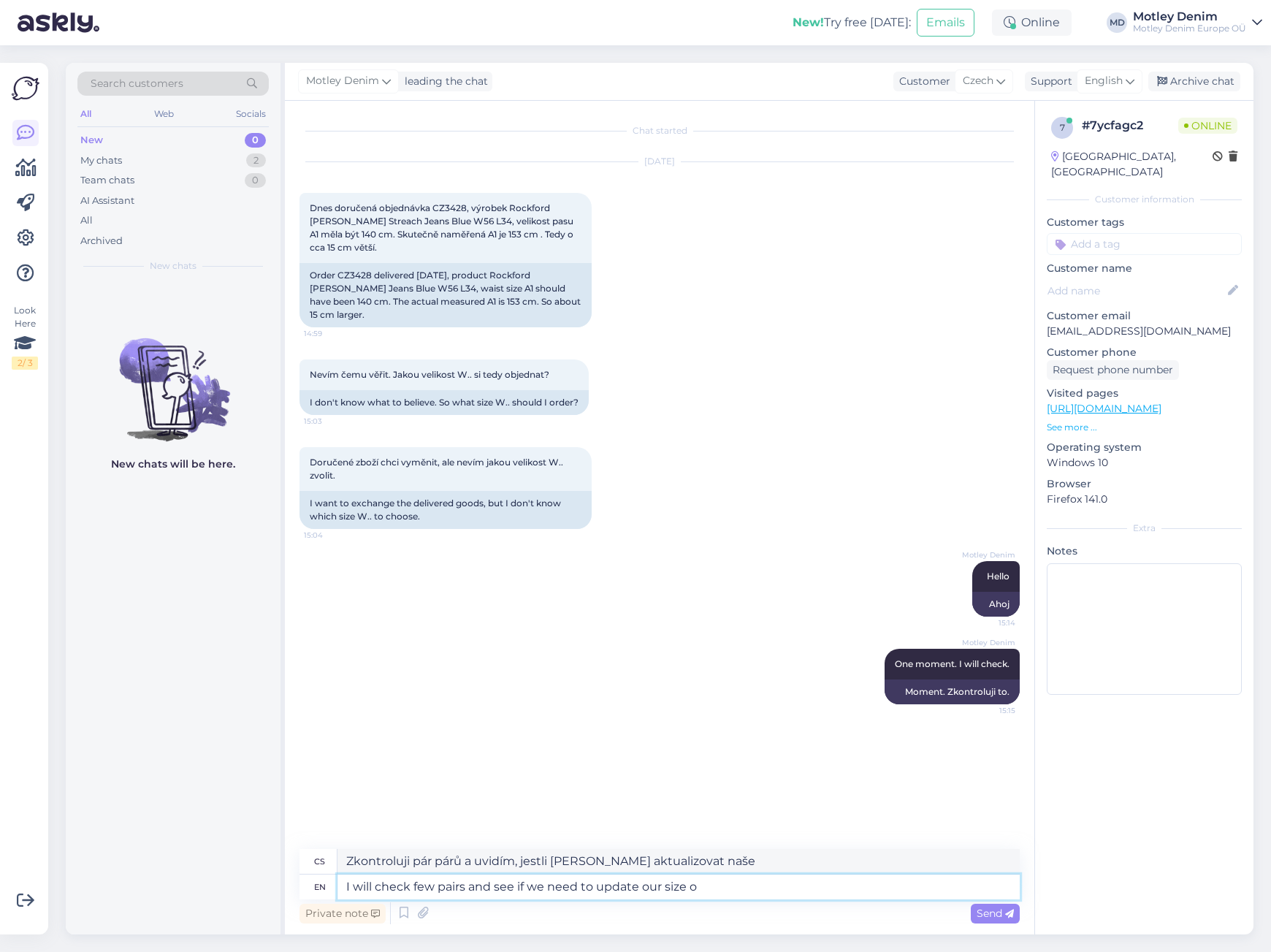
type textarea "I will check few pairs and see if we need to update our size or"
type textarea "Zkontroluji pár párů a uvidím, jestli potřebujeme upravit velikost."
type textarea "I will check few pairs and see if we need to update our size or"
type textarea "Zkontroluji pár párů a uvidím, jestli potřebujeme upravit velikost, nebo..."
type textarea "I will check few pairs and see if we need to update our size or was i"
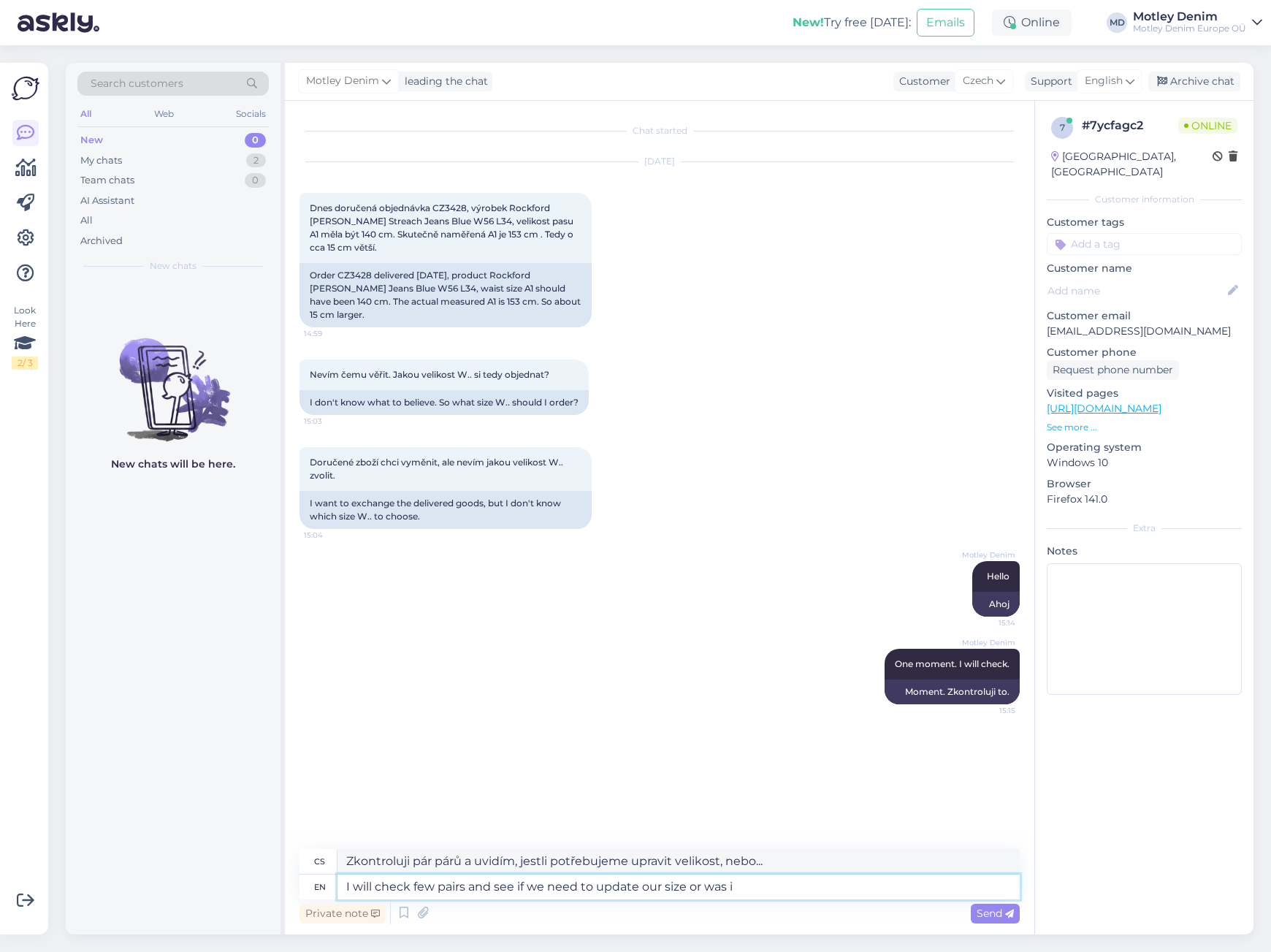
type textarea "Zkontroluji pár párů a uvidím, jestli potřebujeme aktualizovat velikost, nebo u…"
type textarea "I will check few pairs and see if we need to update our size or was it a"
type textarea "Zkontroluji pár párů a uvidím, jestli potřebujeme aktualizovat velikost, nebo u…"
type textarea "I will check few pairs and see if we need to update our size or was it a"
type textarea "Zkontroluji pár párů a uvidím, jestli potřebujeme upravit velikost, nebo to byl…"
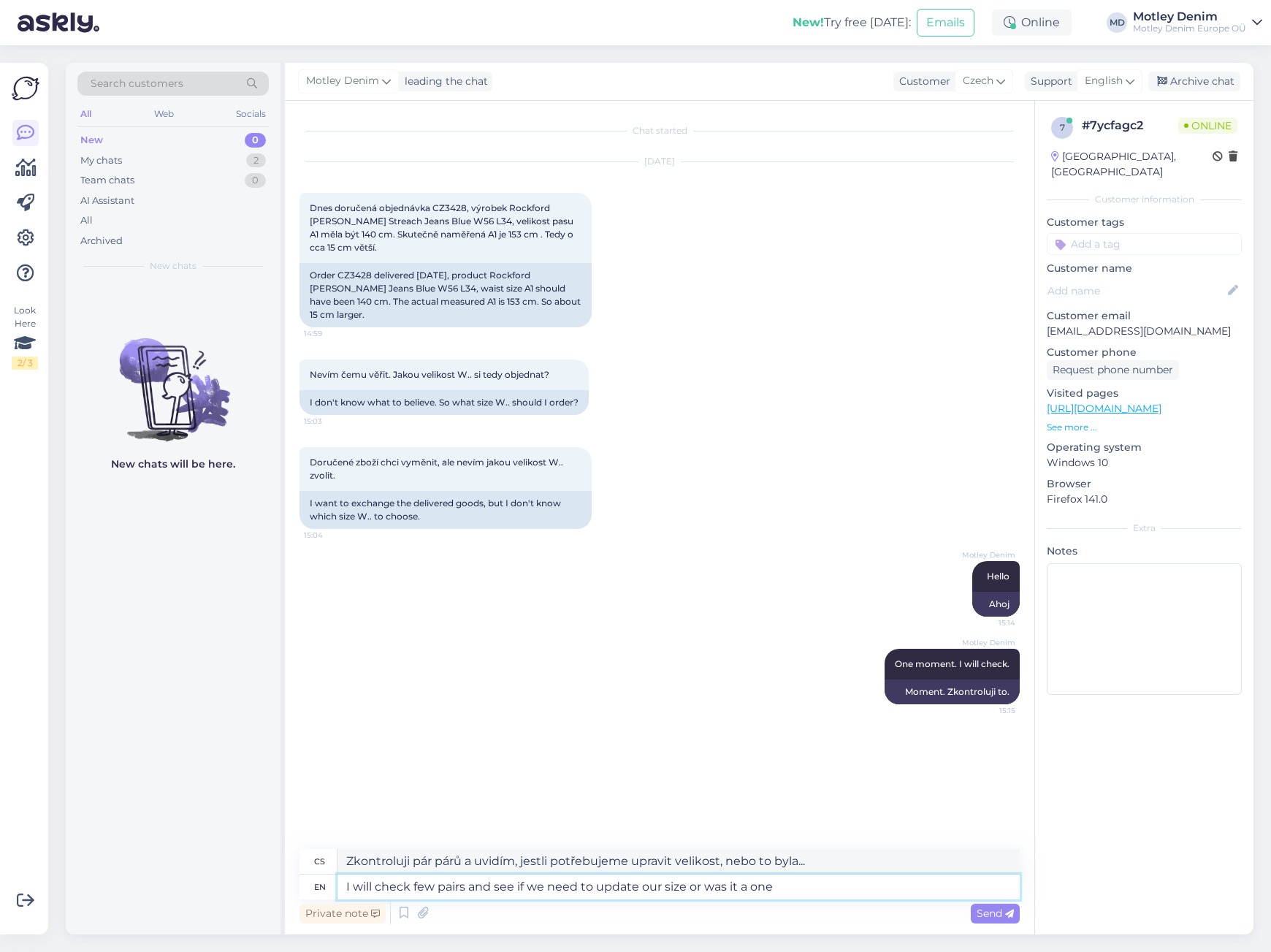
type textarea "I will check few pairs and see if we need to update our size or was it a one t"
type textarea "Zkontroluji pár párů a uvidím, jestli potřebujeme upravit velikost, nebo to byl…"
type textarea "I will check few pairs and see if we need to update our size or was it a one ti…"
type textarea "Zkontroluji pár párů a uvidím, jestli potřebujeme upravit velikost, nebo to [PE…"
type textarea "I will check few pairs and see if we need to update our size or was it a one ti…"
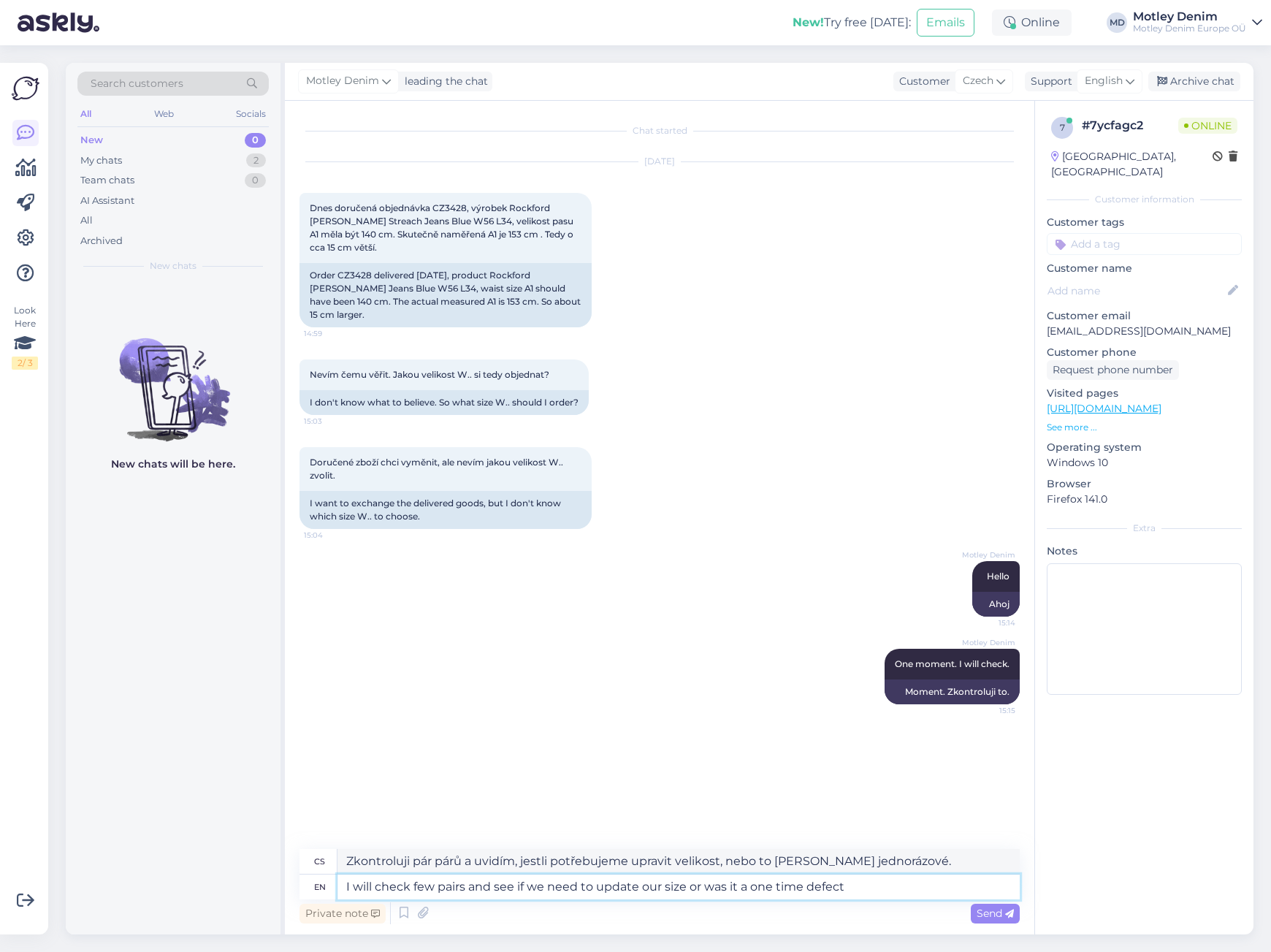
type textarea "Zkontroluji pár párů a uvidím, jestli potřebujeme upravit velikost, nebo se jed…"
type textarea "I will check few pairs and see if we need to update our size or was it a one ti…"
type textarea "Zkontroluji pár párů a zjistím, jestli potřebujeme aktualizovat velikost, nebo …"
type textarea "I will check few pairs and see if we need to update our size or was it a one ti…"
type textarea "Zkontroluji pár párů a zjistím, jestli potřebujeme aktualizovat velikost, nebo …"
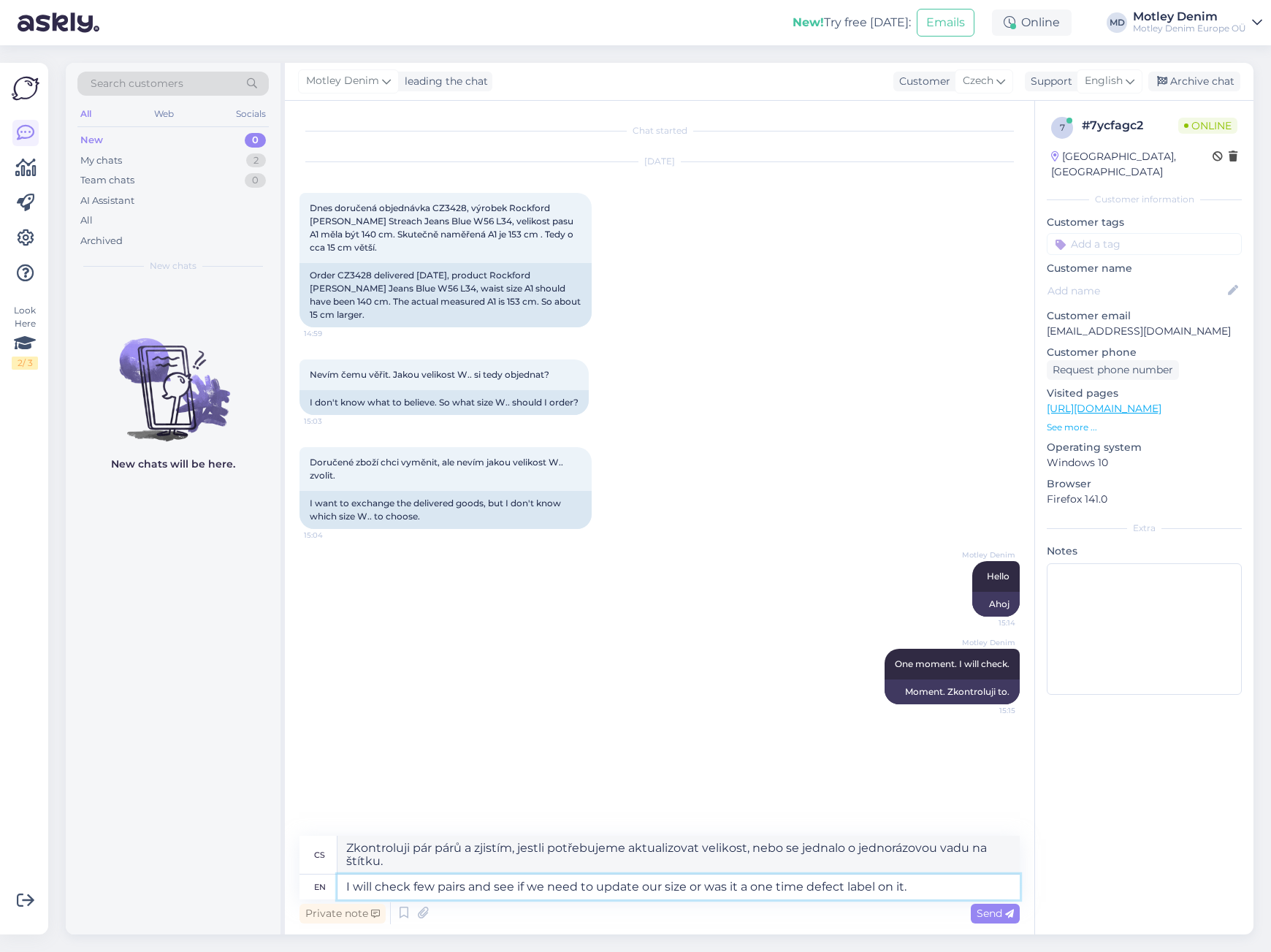
type textarea "I will check few pairs and see if we need to update our size or was it a one ti…"
type textarea "Zkontroluji pár párů a zjistím, jestli potřebujeme aktualizovat velikost, nebo …"
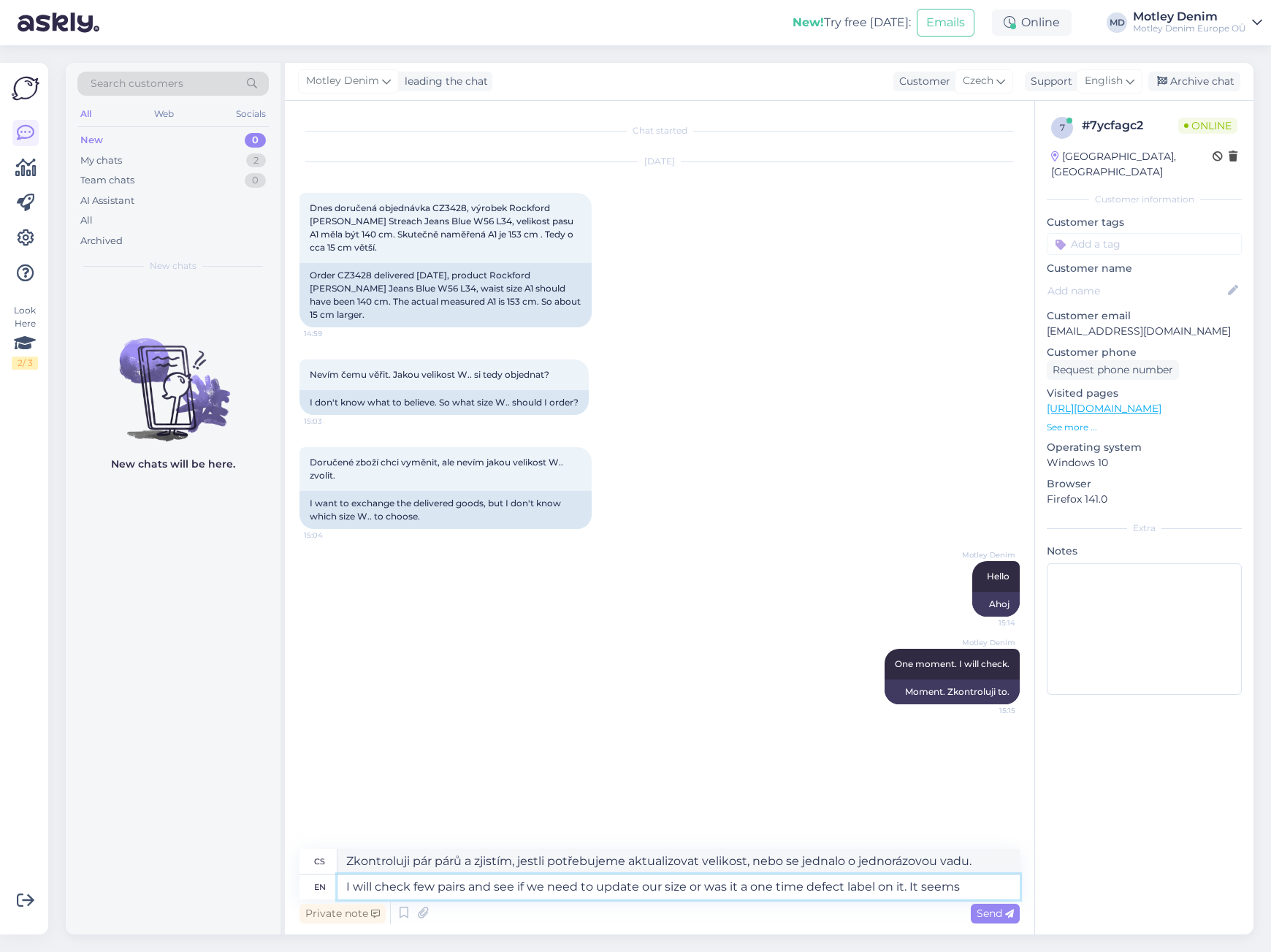
type textarea "I will check few pairs and see if we need to update our size or was it a one ti…"
type textarea "Zkontroluji pár párů a zjistím, jestli potřebujeme aktualizovat velikost, nebo …"
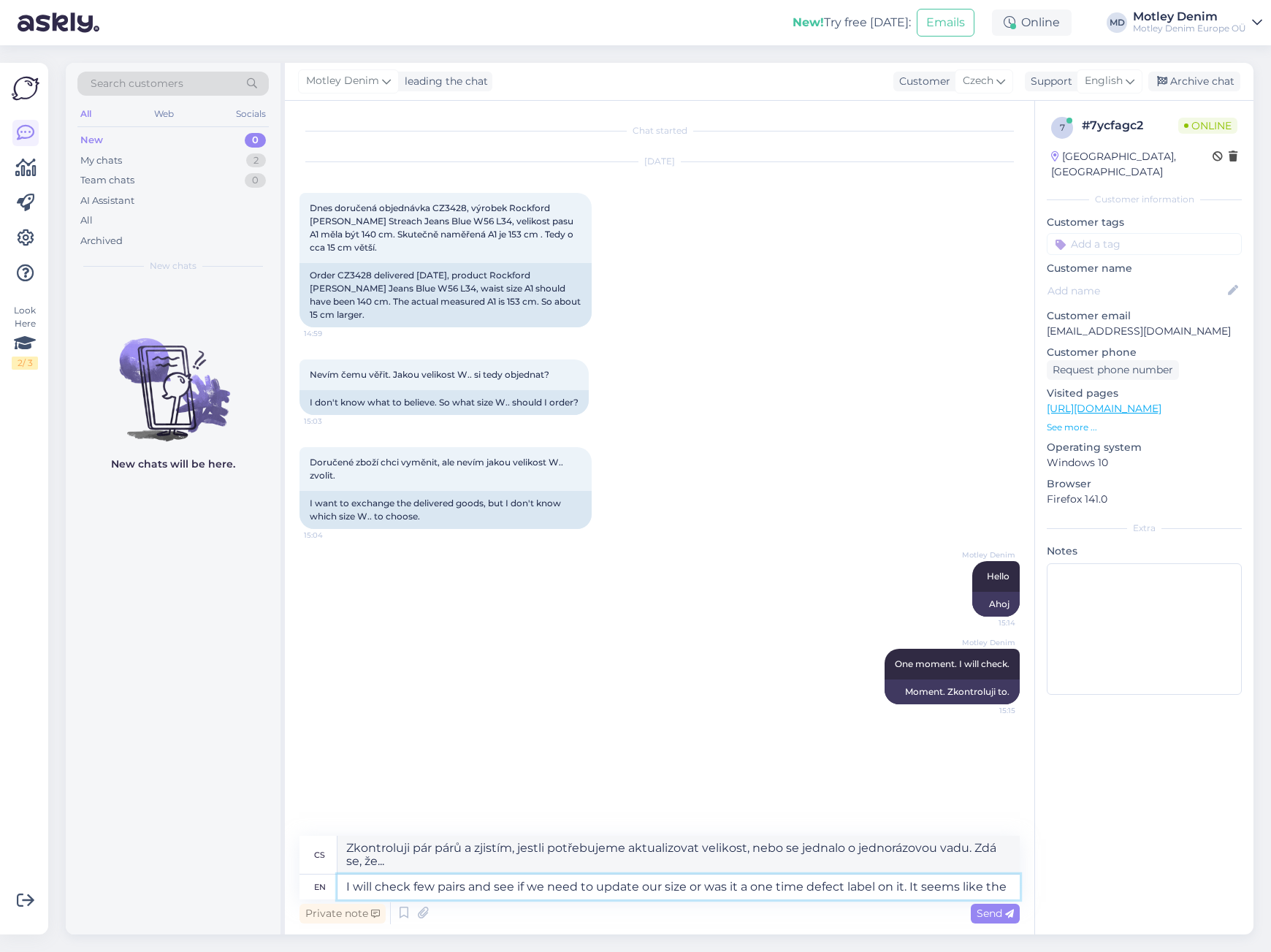
type textarea "I will check few pairs and see if we need to update our size or was it a one ti…"
type textarea "Zkontroluji pár párů a zjistím, jestli potřebujeme aktualizovat velikost, nebo …"
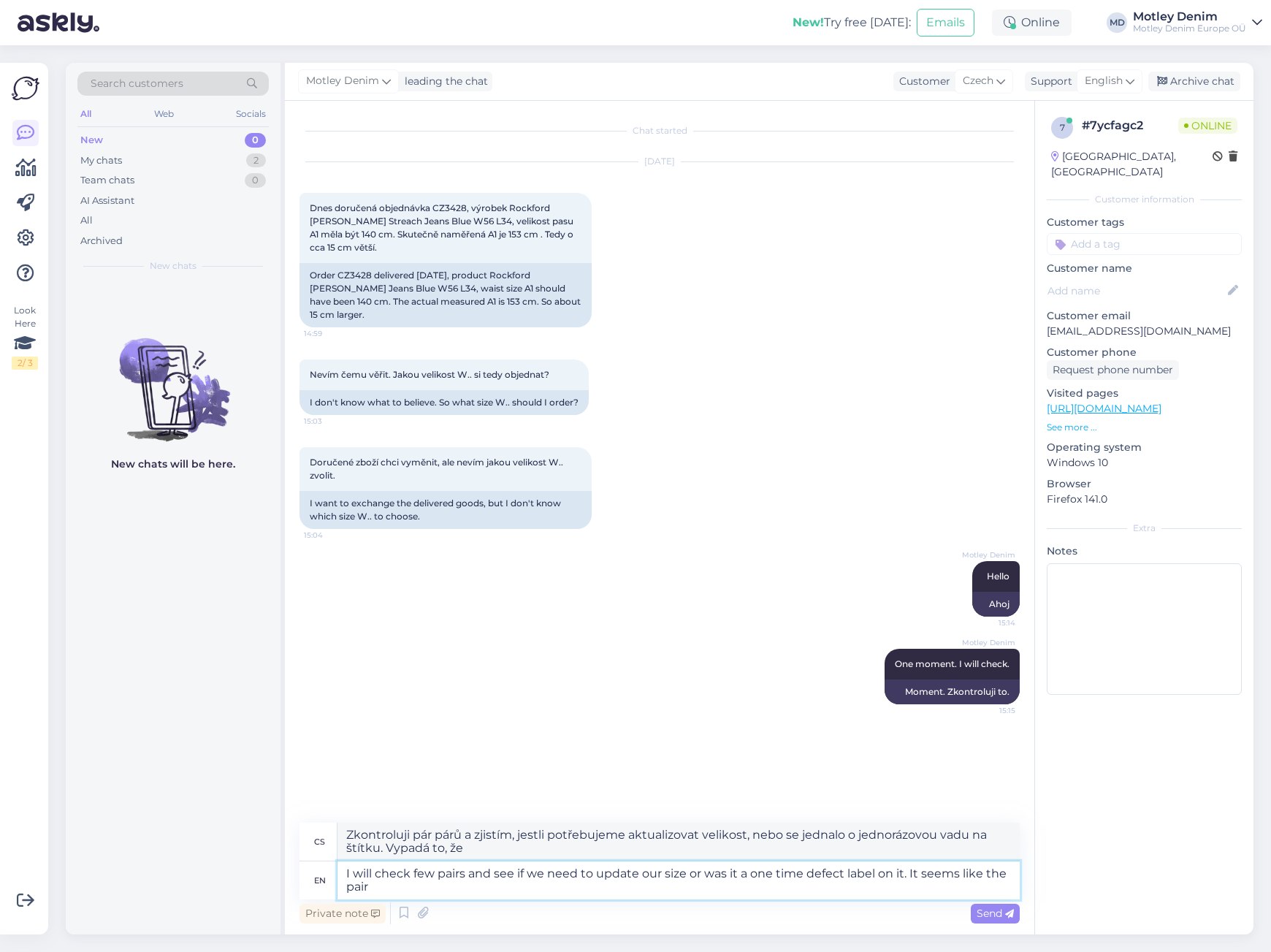
type textarea "I will check few pairs and see if we need to update our size or was it a one ti…"
type textarea "Zkontroluji pár párů a zjistím, jestli potřebujeme aktualizovat velikost, nebo …"
type textarea "I will check few pairs and see if we need to update our size or was it a one ti…"
type textarea "Zkontroluji pár párů a zjistím, jestli potřebujeme aktualizovat velikost, nebo …"
type textarea "I will check few pairs and see if we need to update our size or was it a one ti…"
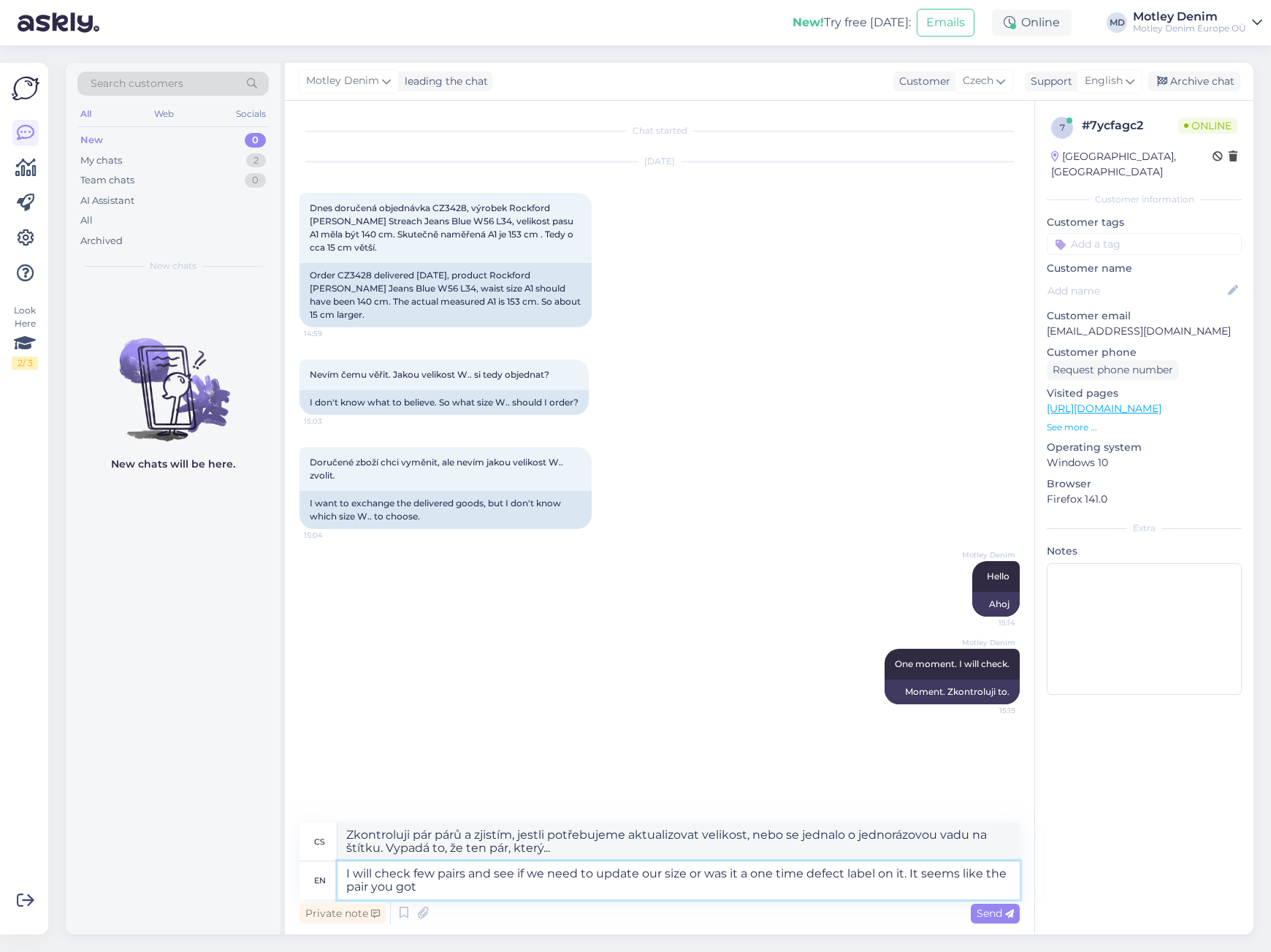
type textarea "Zkontroluji pár párů a zjistím, jestli potřebujeme aktualizovat velikost, nebo …"
type textarea "I will check few pairs and see if we need to update our size or was it a one ti…"
type textarea "Zkontroluji pár párů a zjistím, jestli potřebujeme aktualizovat velikost, nebo …"
type textarea "I will check few pairs and see if we need to update our size or was it a one ti…"
type textarea "Zkontroluji pár párů a zjistím, jestli potřebujeme aktualizovat velikost, nebo …"
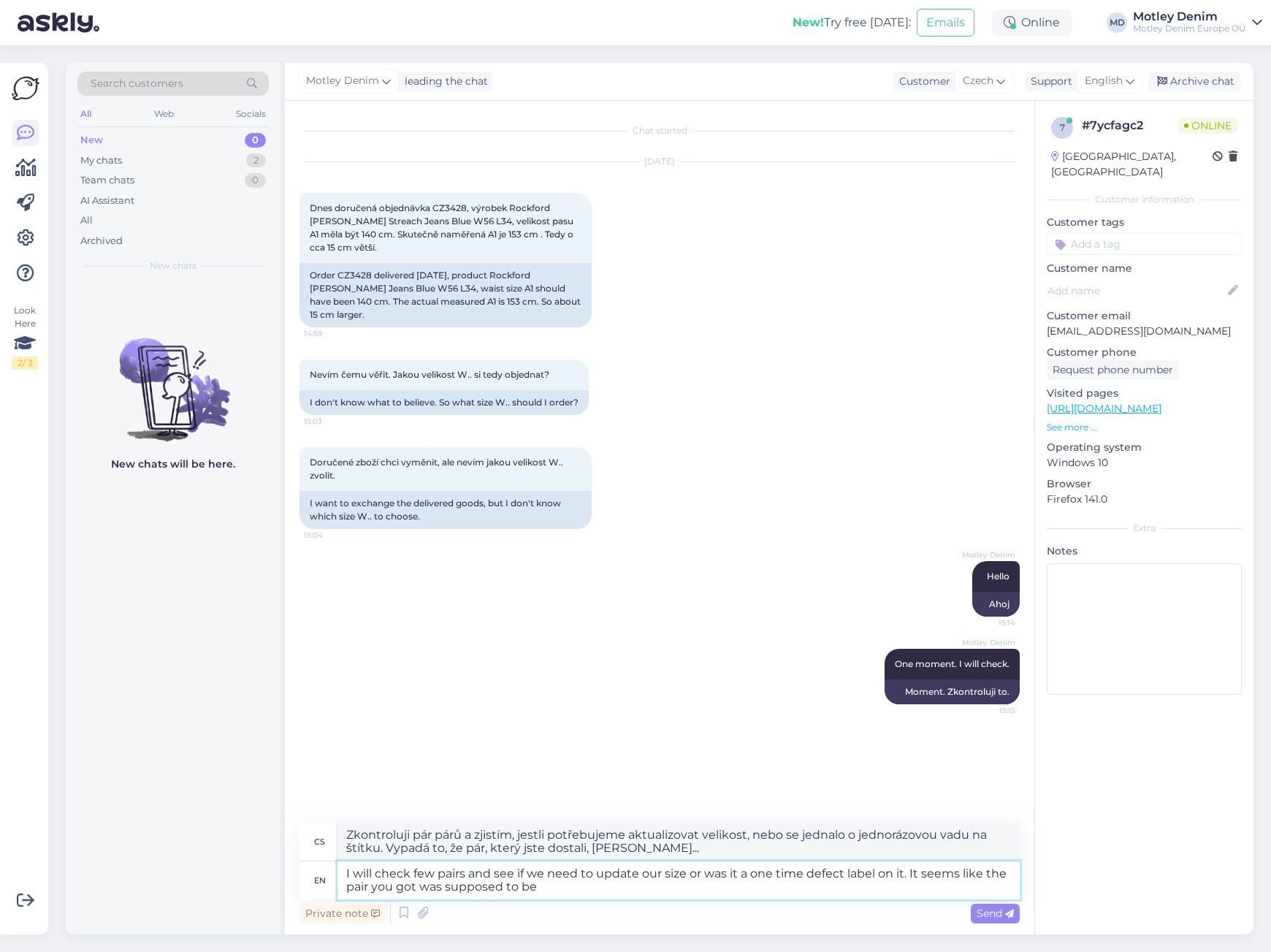
type textarea "I will check few pairs and see if we need to update our size or was it a one ti…"
type textarea "Zkontroluji pár párů a zjistím, jestli potřebujeme aktualizovat velikost, nebo …"
type textarea "I will check few pairs and see if we need to update our size or was it a one ti…"
type textarea "Zkontroluji pár párů a zjistím, jestli potřebujeme aktualizovat velikost, nebo …"
type textarea "I will check few pairs and see if we need to update our size or was it a one ti…"
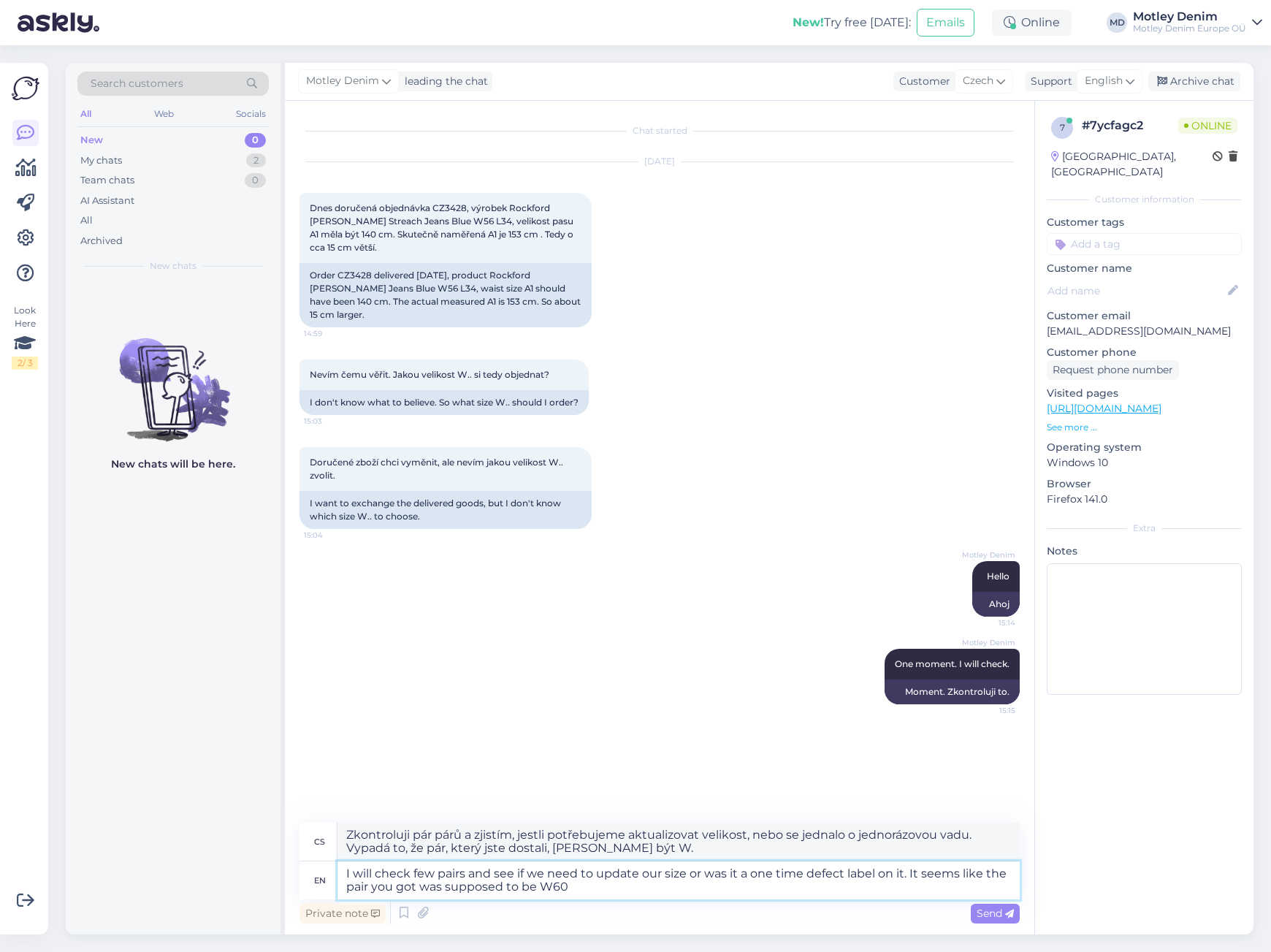
type textarea "Zkontroluji pár párů a zjistím, jestli potřebujeme aktualizovat velikost, nebo …"
type textarea "I will check few pairs and see if we need to update our size or was it a one ti…"
type textarea "Zkontroluji pár párů a zjistím, jestli potřebujeme aktualizovat velikost, nebo …"
type textarea "I will check few pairs and see if we need to update our size or was it a one ti…"
type textarea "Zkontroluji pár párů a zjistím, jestli potřebujeme aktualizovat velikost, nebo …"
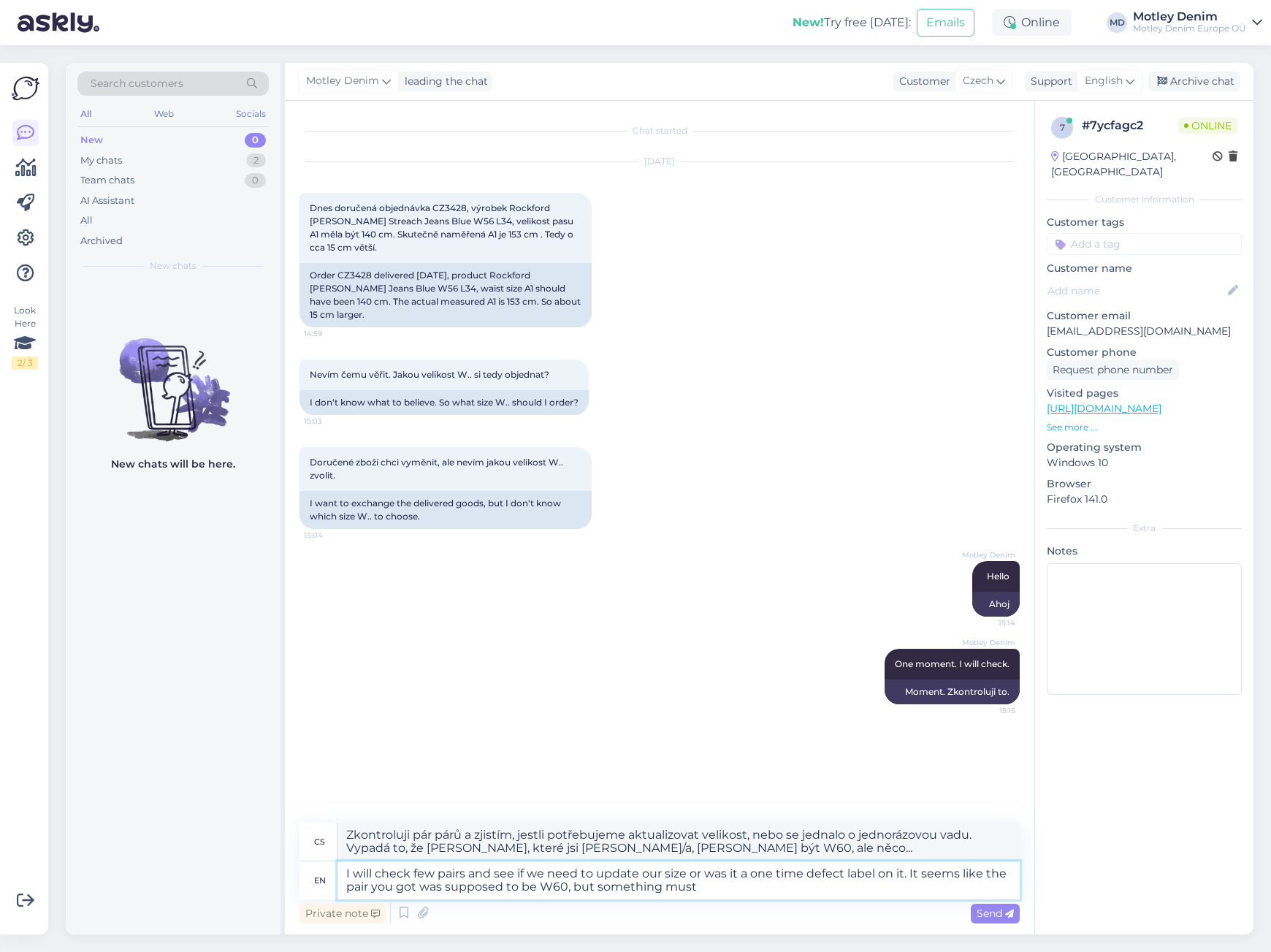
type textarea "I will check few pairs and see if we need to update our size or was it a one ti…"
type textarea "Zkontroluji pár párů a zjistím, jestli potřebujeme aktualizovat velikost, nebo …"
type textarea "I will check few pairs and see if we need to update our size or was it a one ti…"
type textarea "Zkontroluji pár párů a zjistím, jestli potřebujeme aktualizovat velikost, nebo …"
type textarea "I will check few pairs and see if we need to update our size or was it a one ti…"
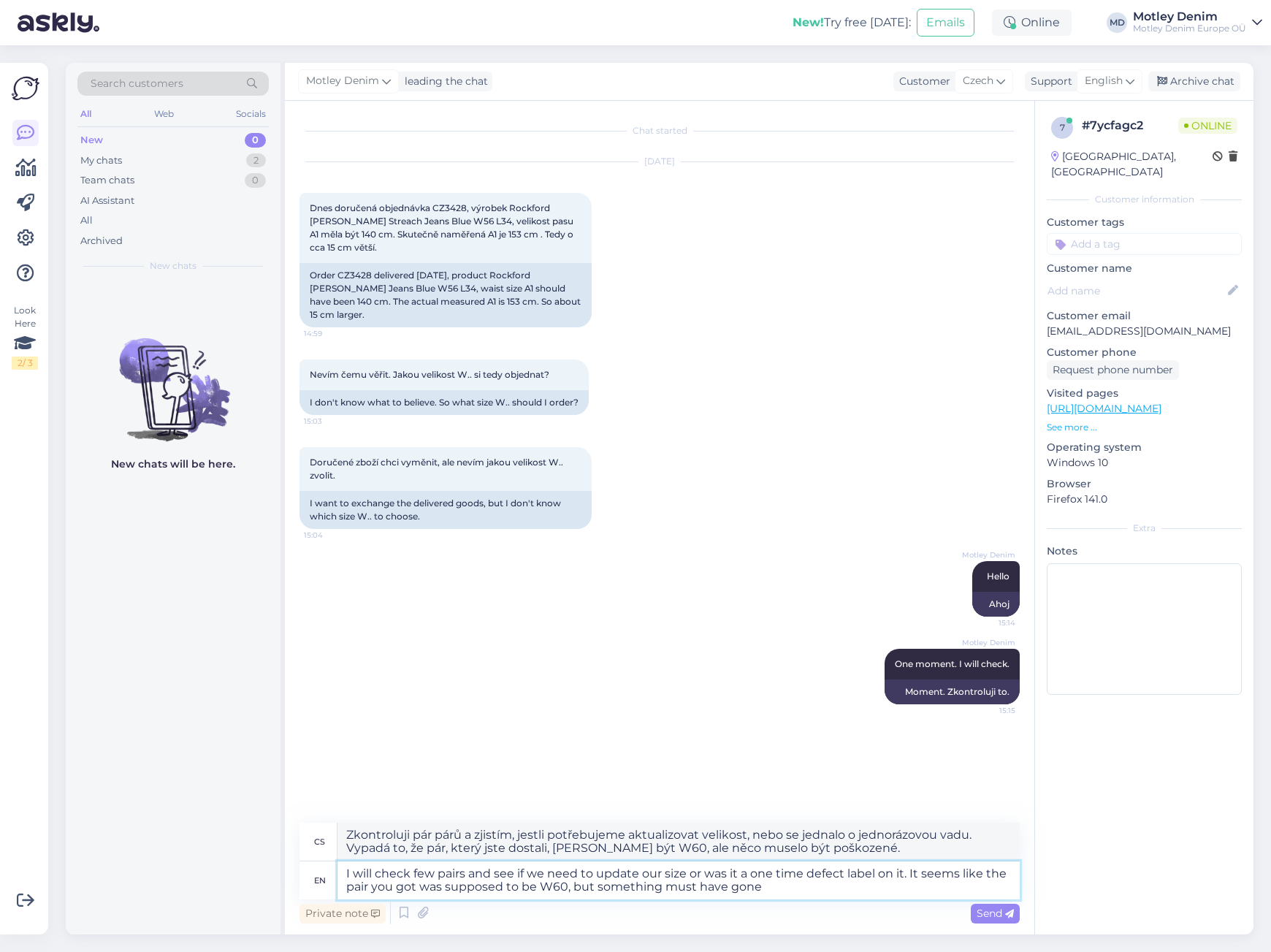
type textarea "Zkontroluji pár párů a zjistím, jestli potřebujeme aktualizovat velikost, nebo …"
type textarea "I will check few pairs and see if we need to update our size or was it a one ti…"
type textarea "Zkontroluji pár párů a zjistím, jestli potřebujeme aktualizovat velikost, nebo …"
type textarea "I will check few pairs and see if we need to update our size or was it a one ti…"
type textarea "Zkontroluji pár párů a zjistím, jestli potřebujeme aktualizovat velikost, nebo …"
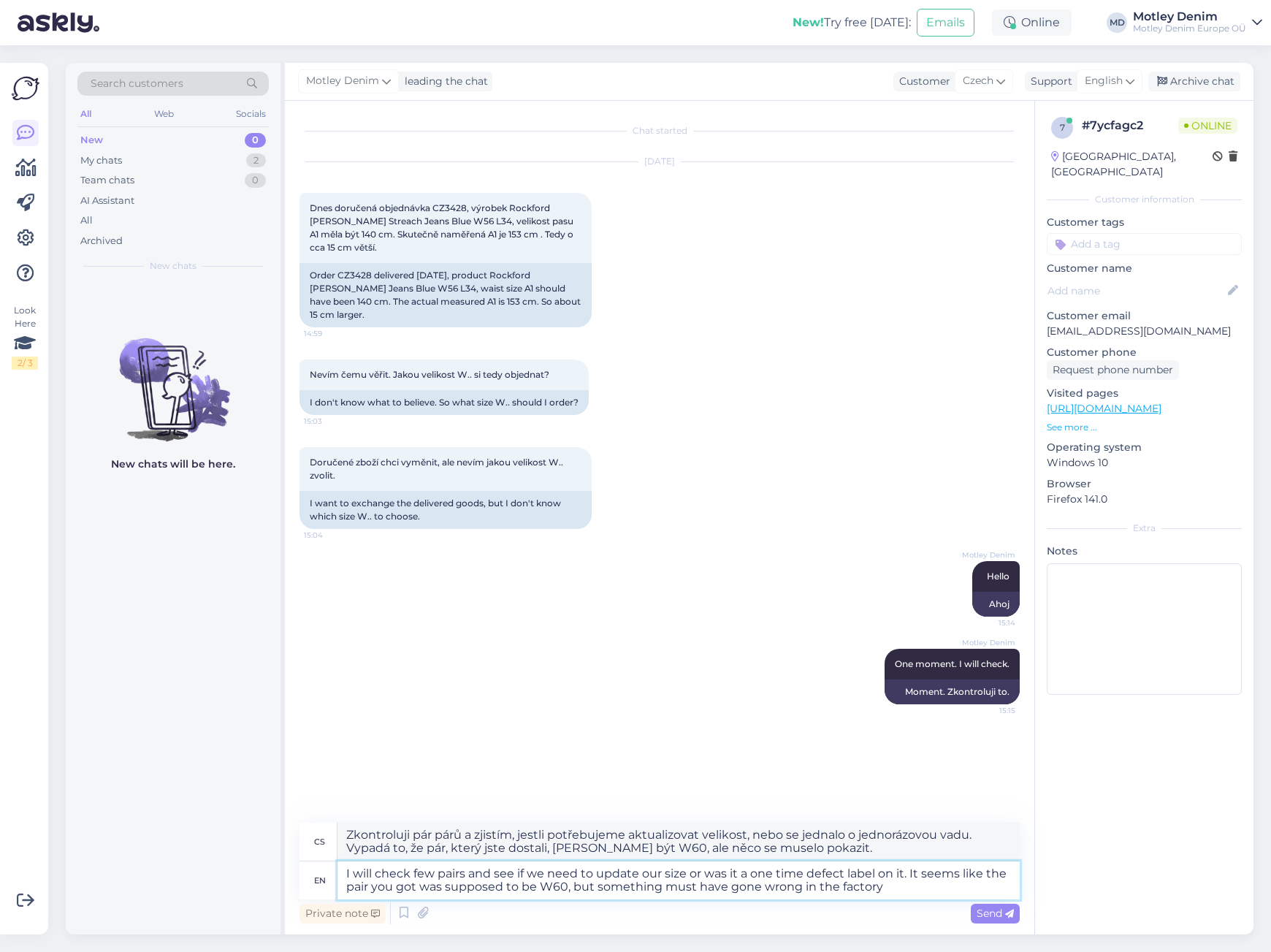
type textarea "I will check few pairs and see if we need to update our size or was it a one ti…"
type textarea "Zkontroluji pár párů a zjistím, jestli potřebujeme aktualizovat velikost, nebo …"
click at [689, 872] on textarea "I will check few pairs and see if we need to update our size or was it a one ti…" at bounding box center [679, 880] width 682 height 38
type textarea "I will check few pairs and see if we need to update our size guide or was it a …"
type textarea "Zkontroluji pár párů a zjistím, jestli musíme aktualizovat náš tabulku velikost…"
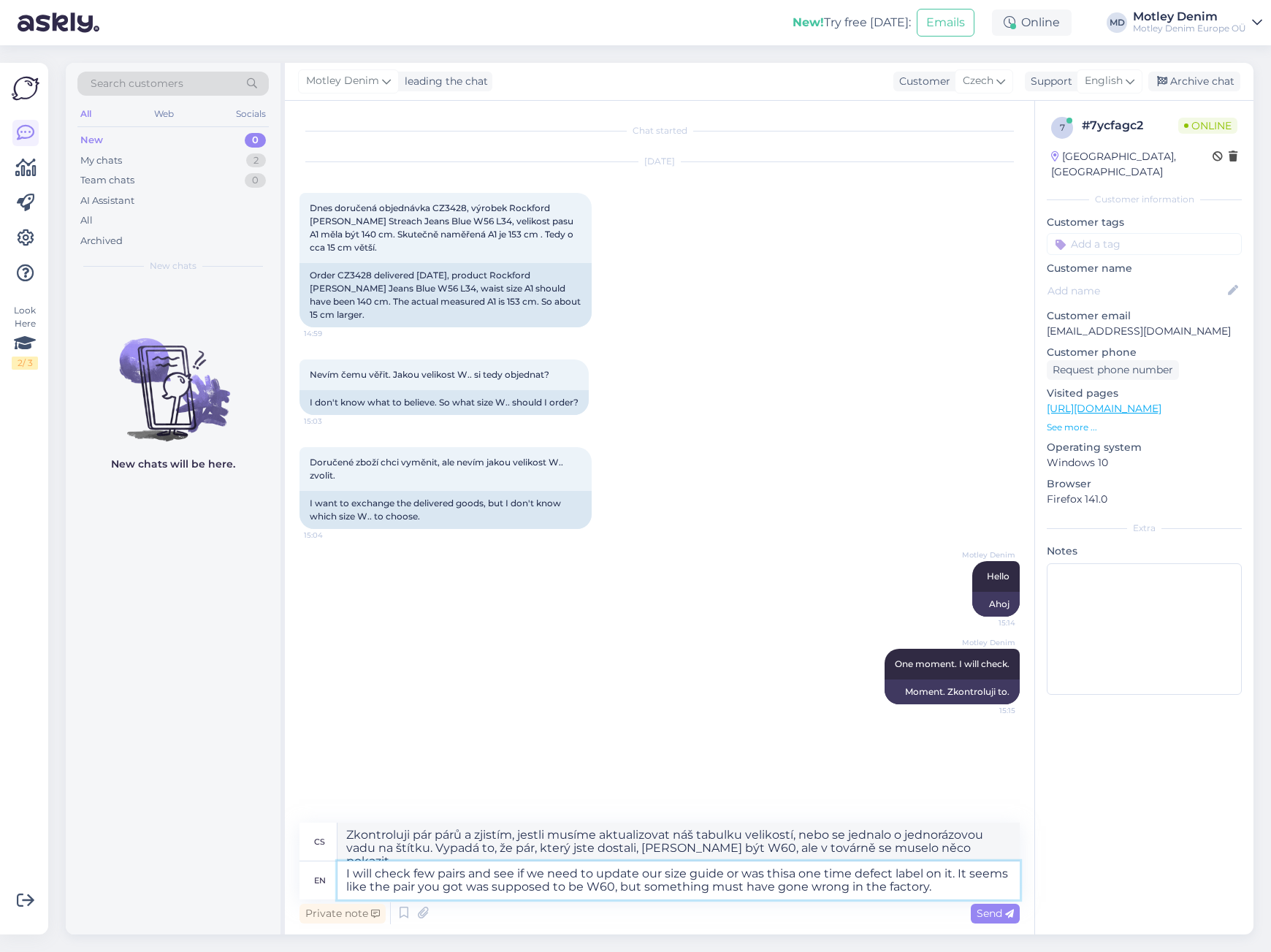
type textarea "I will check few pairs and see if we need to update our size guide or was this …"
type textarea "Zkontroluji pár párů a zjistím, jestli [PERSON_NAME] aktualizovat náš tabulku v…"
click at [583, 886] on textarea "I will check few pairs and see if we need to update our size guide or was this …" at bounding box center [679, 880] width 682 height 38
type textarea "I will check few pairs and see if we need to update our size guide or was this …"
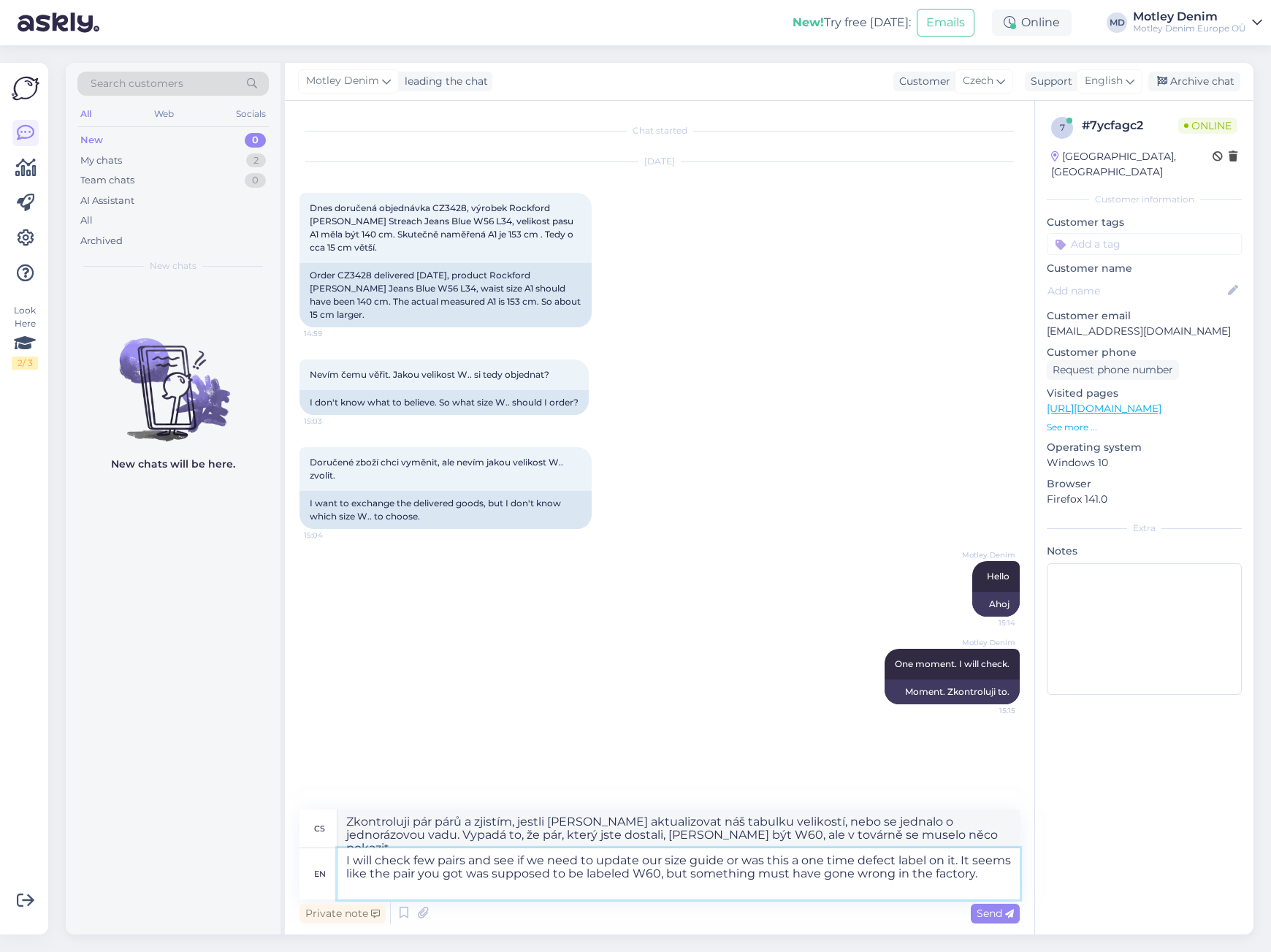
type textarea "Zkontroluji pár párů a zjistím, jestli [PERSON_NAME] aktualizovat náš tabulku v…"
click at [977, 890] on textarea "I will check few pairs and see if we need to update our size guide or was this …" at bounding box center [679, 873] width 682 height 51
type textarea "I will check few pairs and see if we need to update our size guide or was this …"
click at [965, 902] on div "Private note Send" at bounding box center [659, 913] width 720 height 28
click at [975, 889] on textarea "I will check few pairs and see if we need to update our size guide or was this …" at bounding box center [679, 873] width 682 height 51
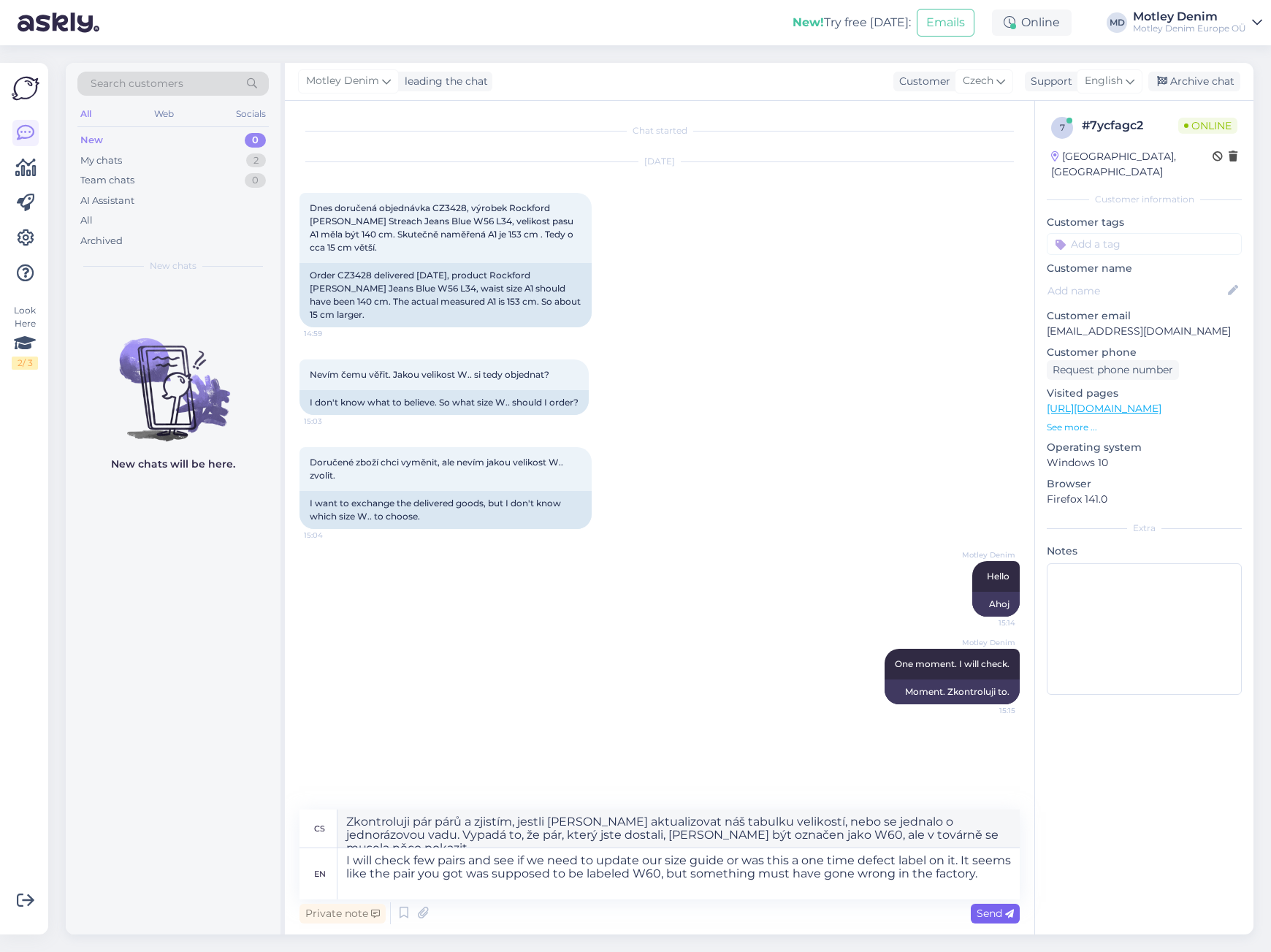
click at [983, 915] on span "Send" at bounding box center [996, 913] width 37 height 13
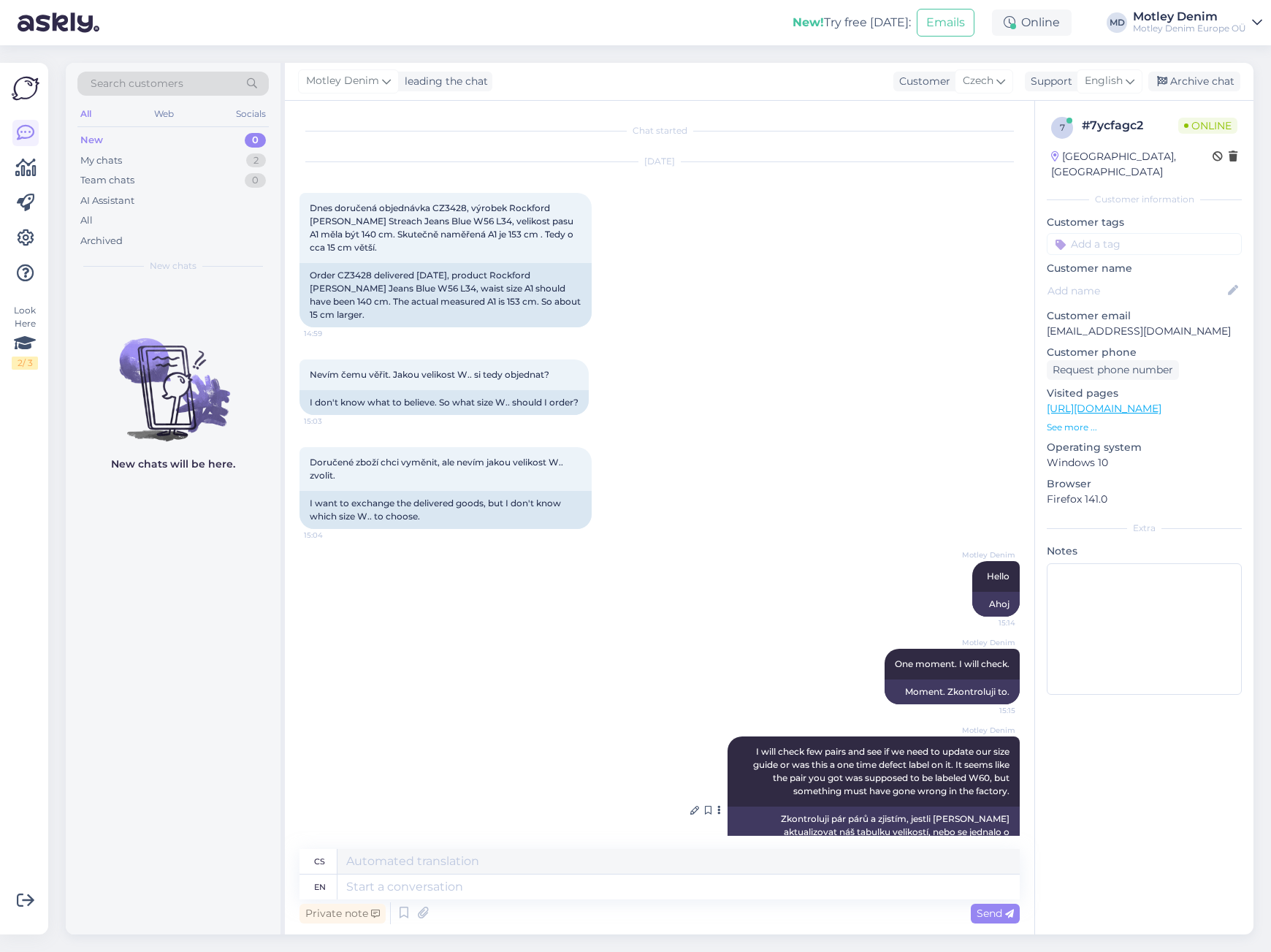
scroll to position [38, 0]
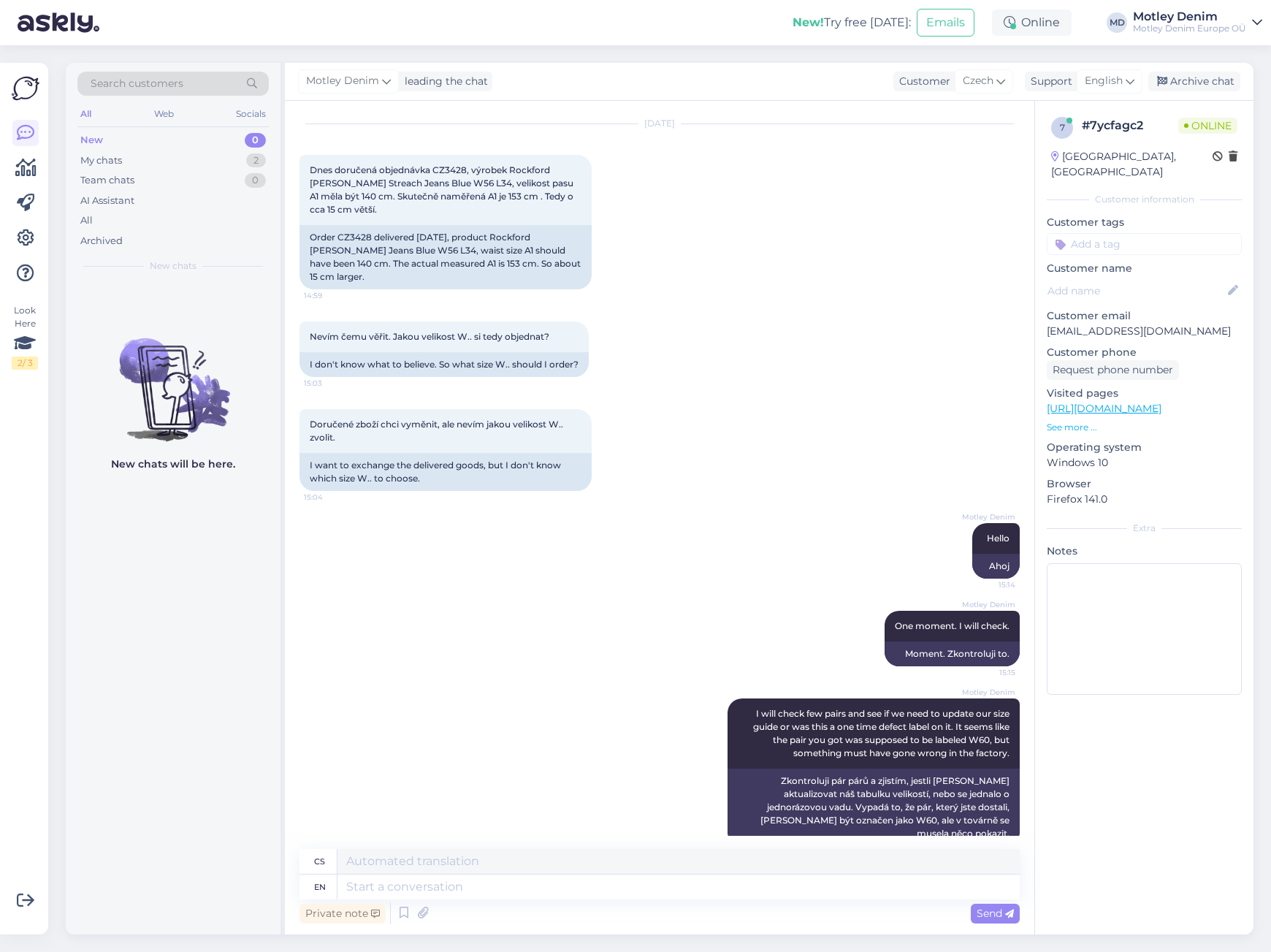
click at [522, 913] on div "Private note Send" at bounding box center [659, 913] width 720 height 28
click at [548, 894] on textarea at bounding box center [679, 887] width 682 height 25
click at [663, 884] on textarea at bounding box center [679, 887] width 682 height 25
type textarea "At"
type textarea "Na"
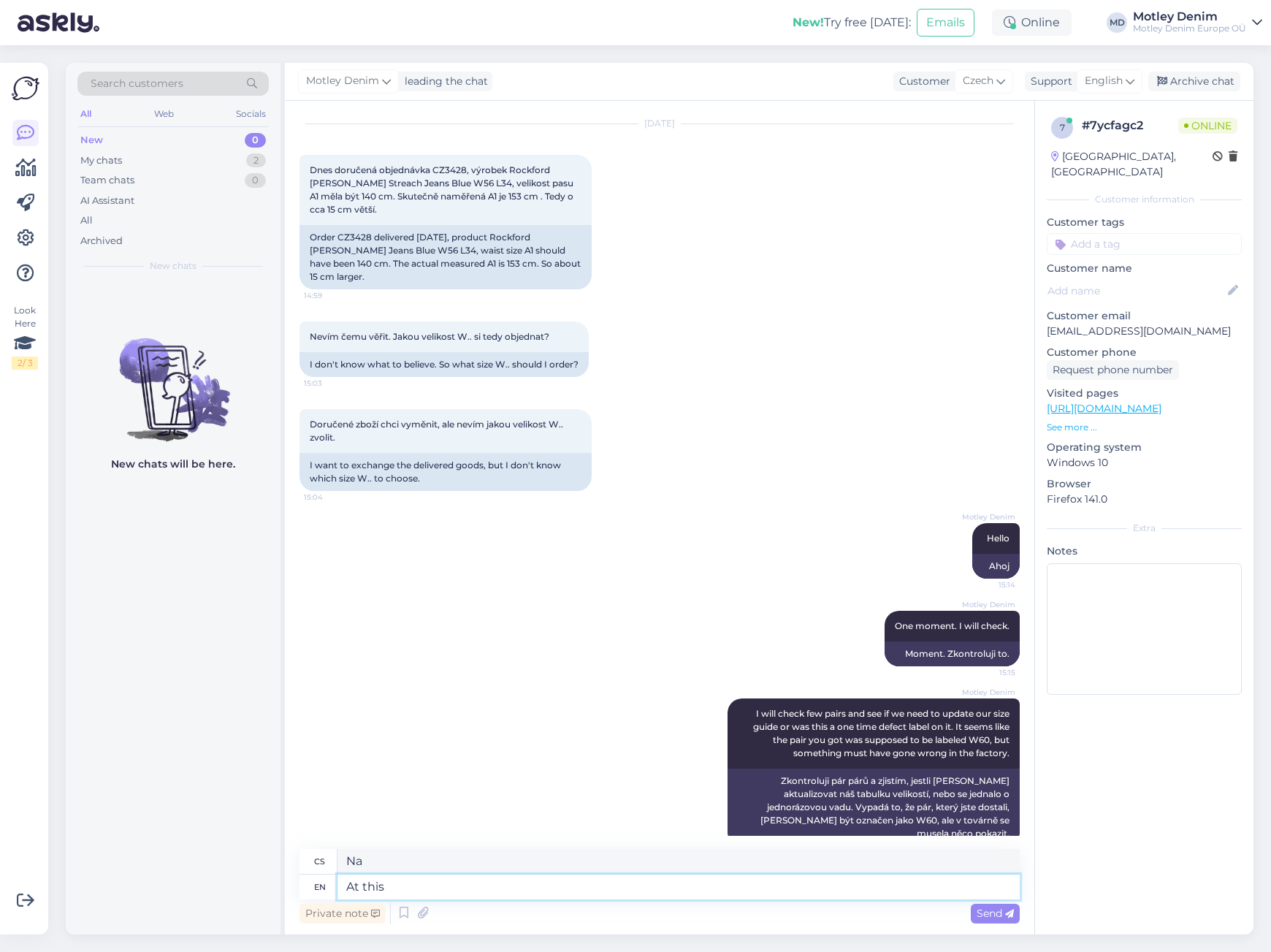
type textarea "At this"
type textarea "V tomto"
type textarea "At this moment w"
type textarea "V tomto okamžiku"
type textarea "At this moment we d"
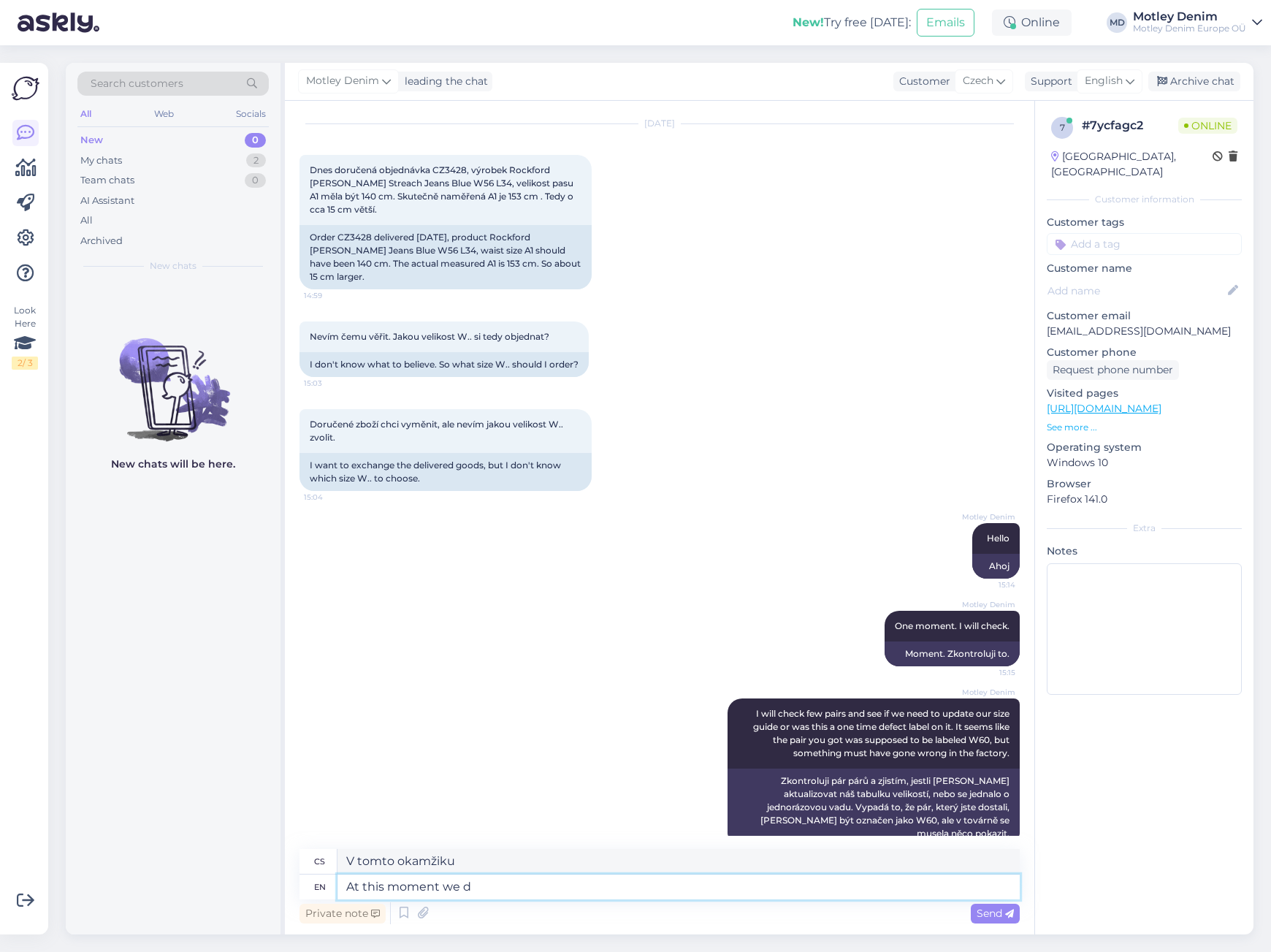
type textarea "V tuto chvíli my"
type textarea "At this moment we do n"
type textarea "V tuto chvíli to děláme"
type textarea "At this moment we do not"
type textarea "V tuto chvíli ne"
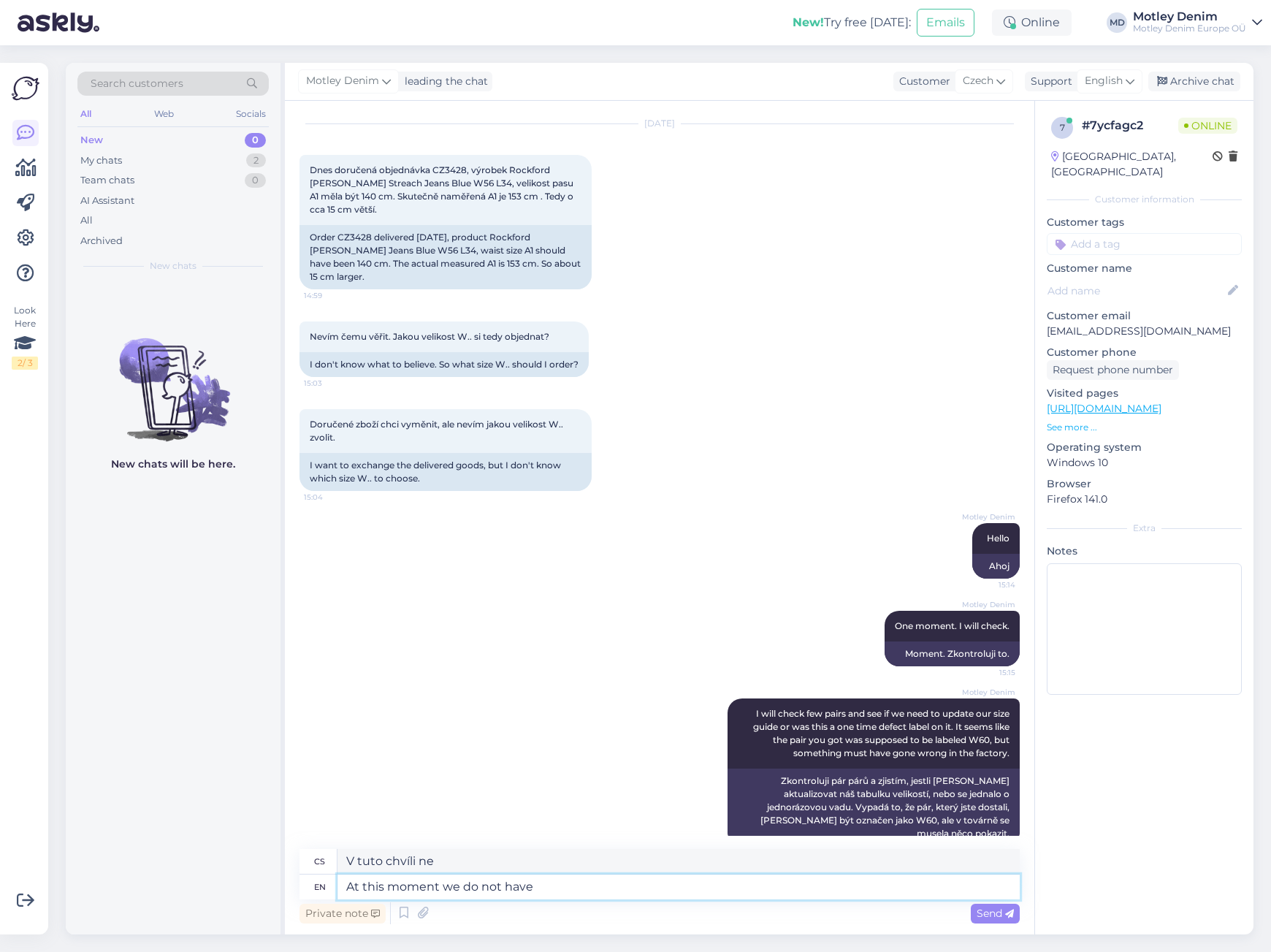
type textarea "At this moment we do not have"
type textarea "V tuto chvíli nemáme"
type textarea "At this moment we do not have W5"
type textarea "V tuto chvíli nemáme W."
type textarea "At this moment we do not have W56"
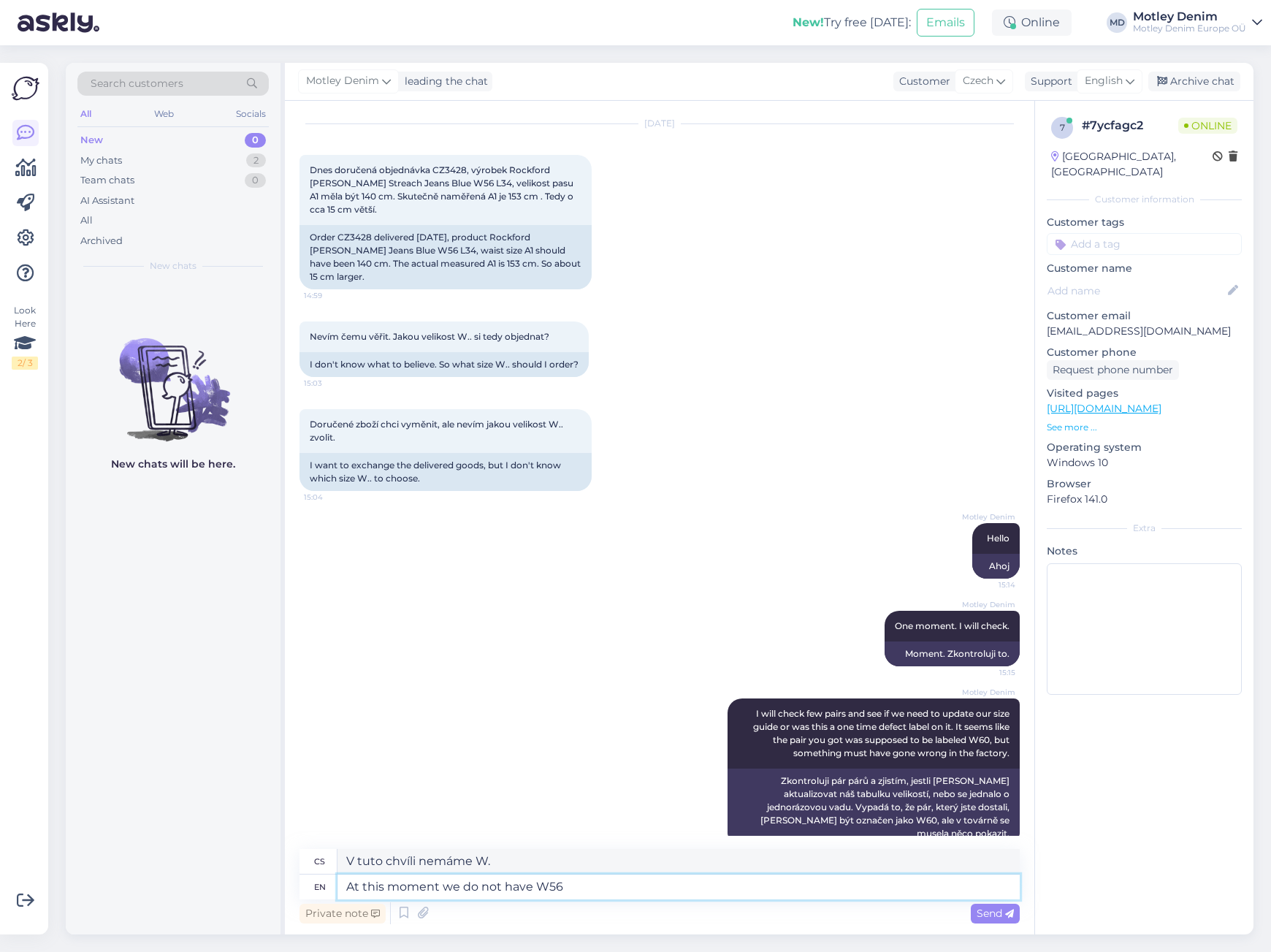
type textarea "V tuto chvíli nemáme W56"
type textarea "At this moment we do not have W56 L n"
type textarea "V tuto chvíli nemáme W56 L"
type textarea "At this moment we do not have W56 L in s"
type textarea "V tuto chvíli nemáme W56 L v nabídce."
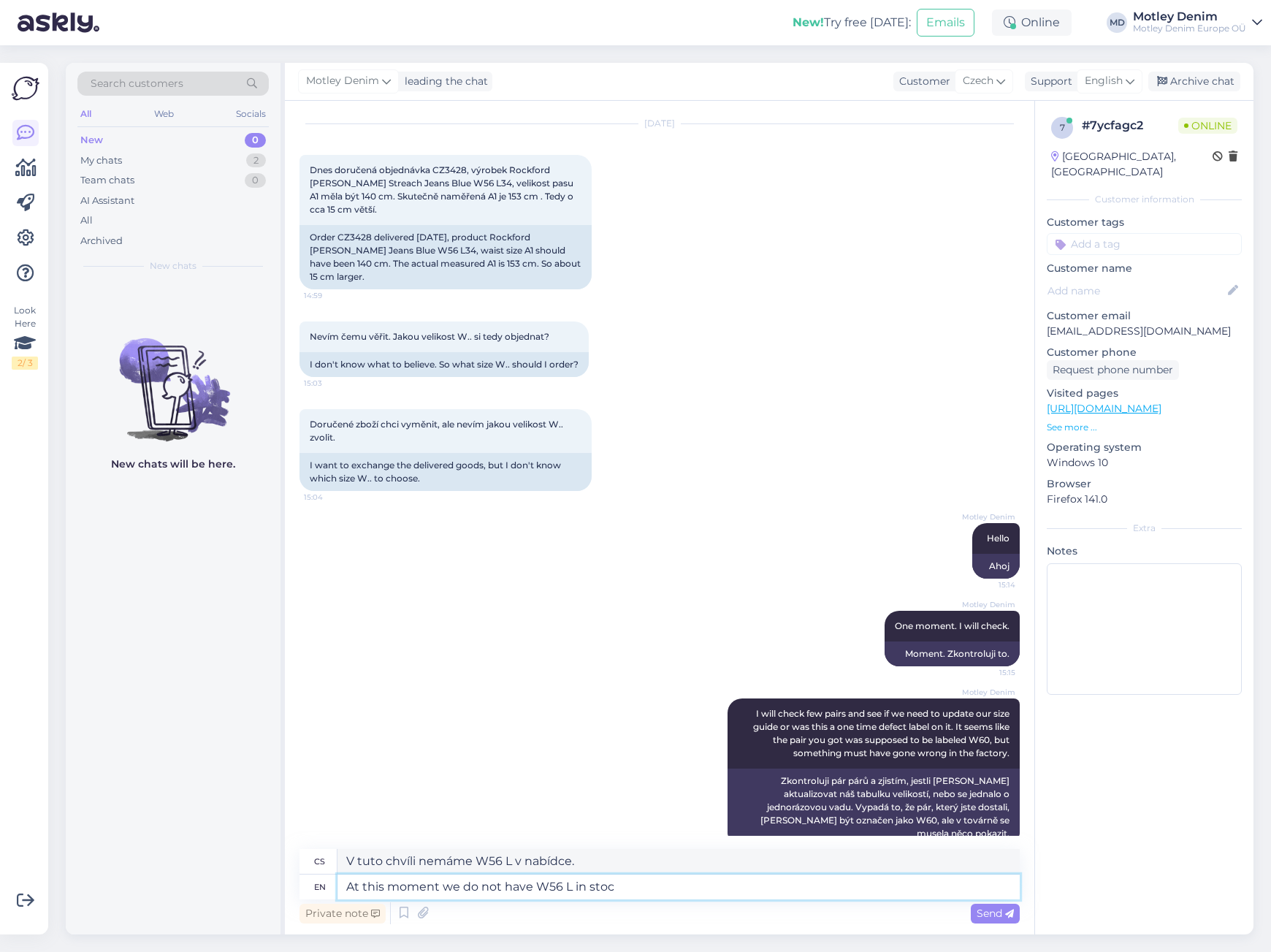
type textarea "At this moment we do not have W56 L in stock"
